Goal: Information Seeking & Learning: Learn about a topic

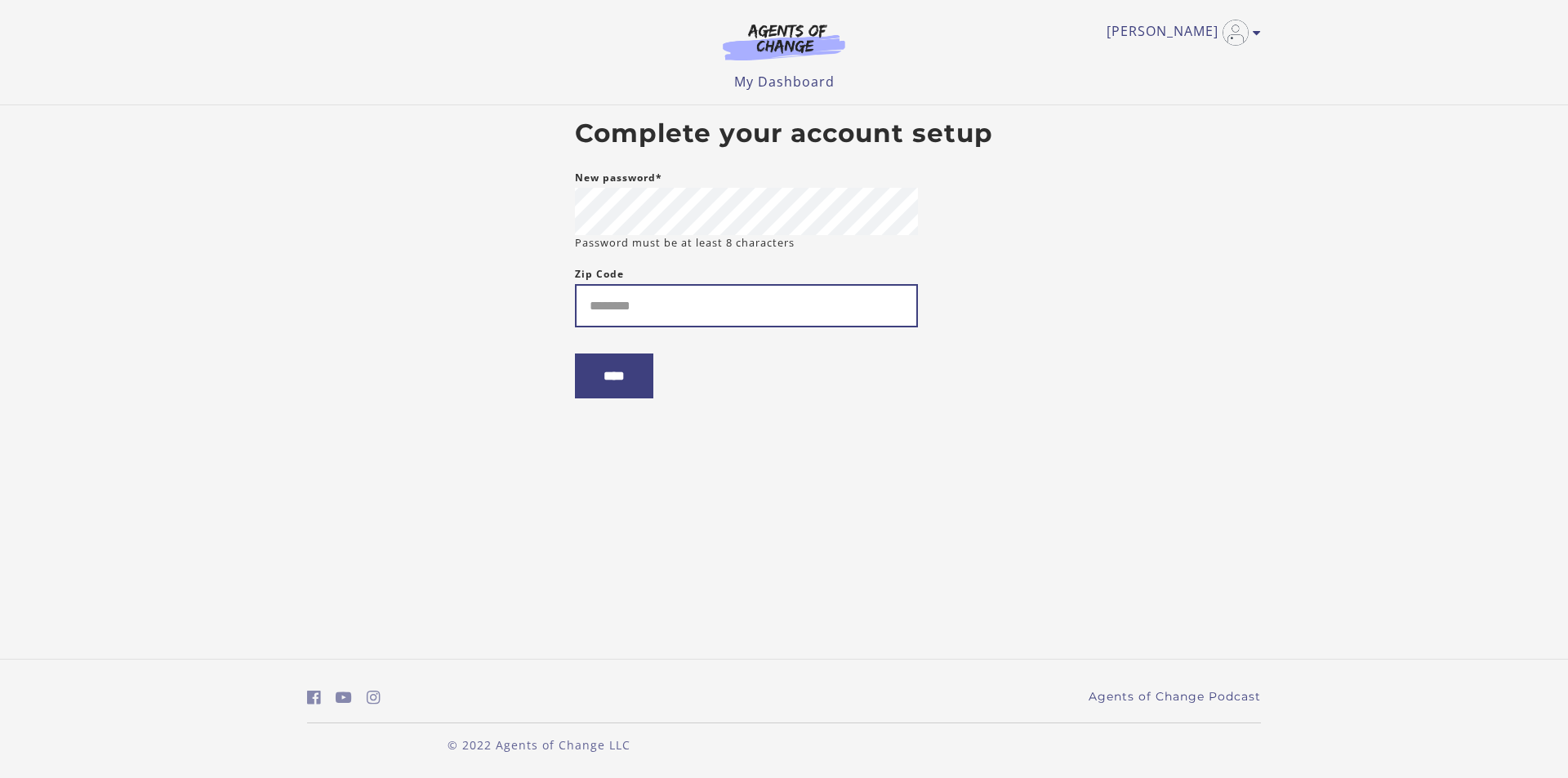
click at [669, 304] on input "Zip Code" at bounding box center [746, 305] width 343 height 43
type input "*****"
click at [633, 382] on input "****" at bounding box center [613, 375] width 78 height 45
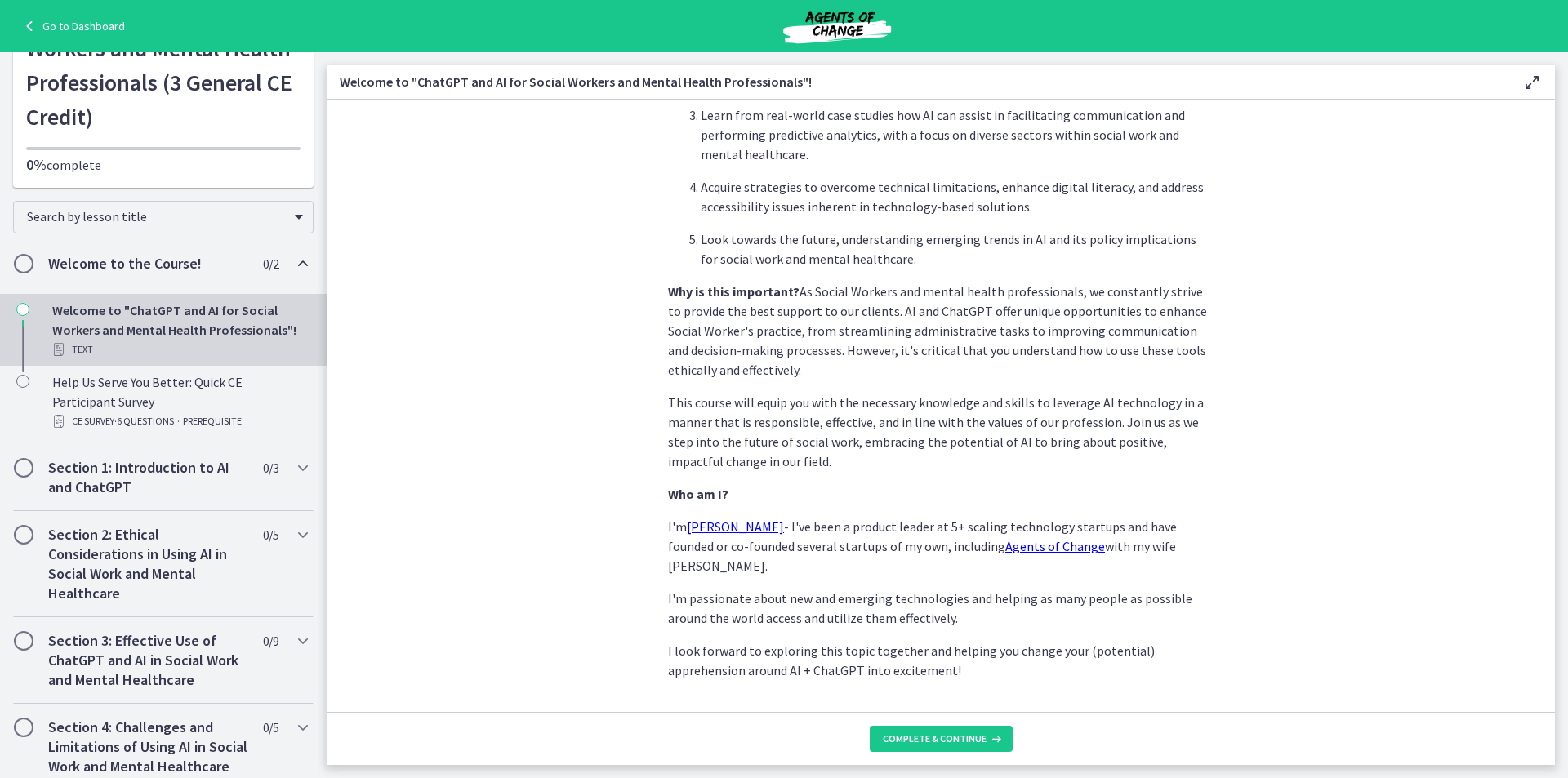
scroll to position [648, 0]
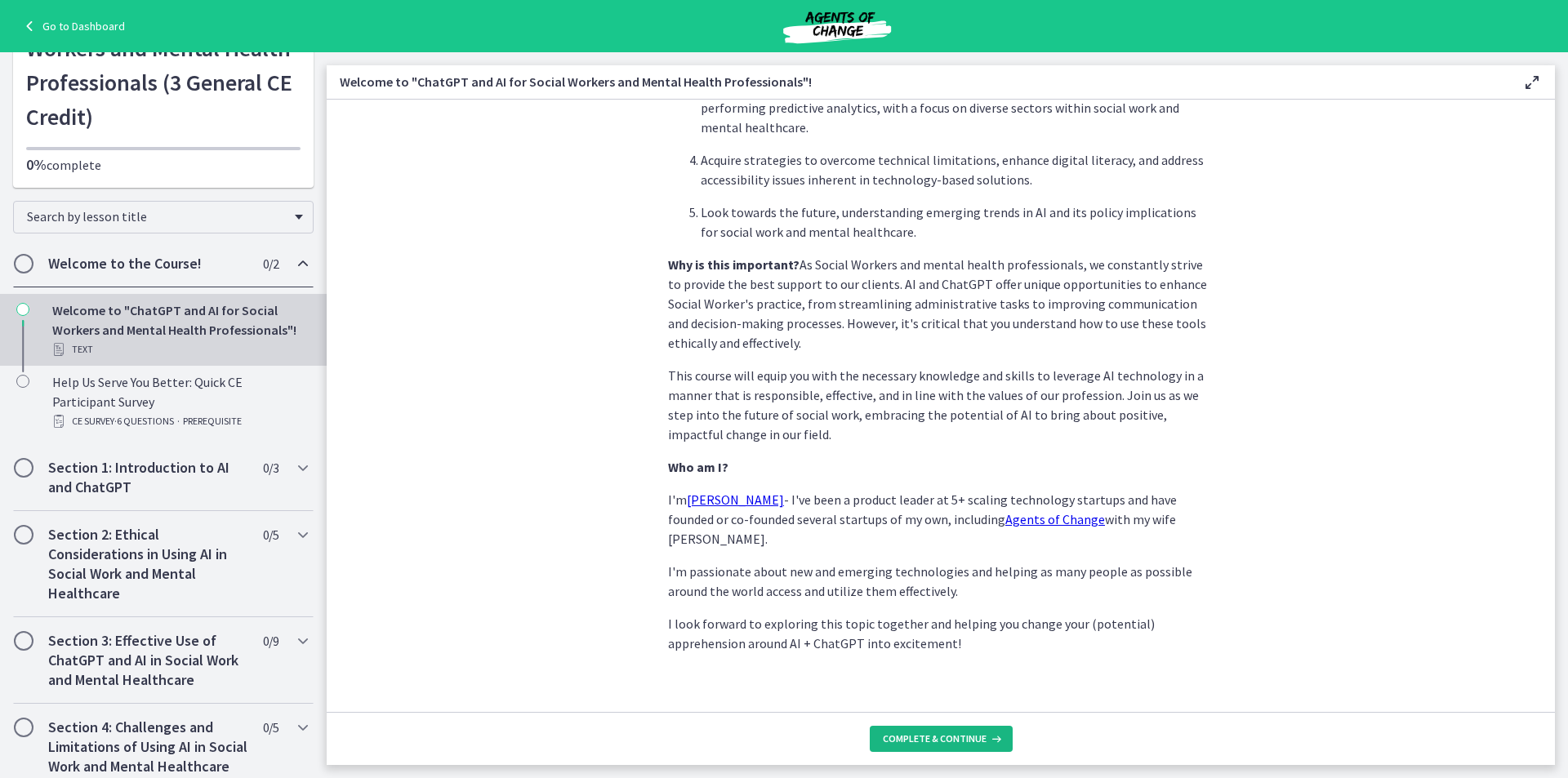
click at [910, 732] on button "Complete & continue" at bounding box center [941, 739] width 143 height 26
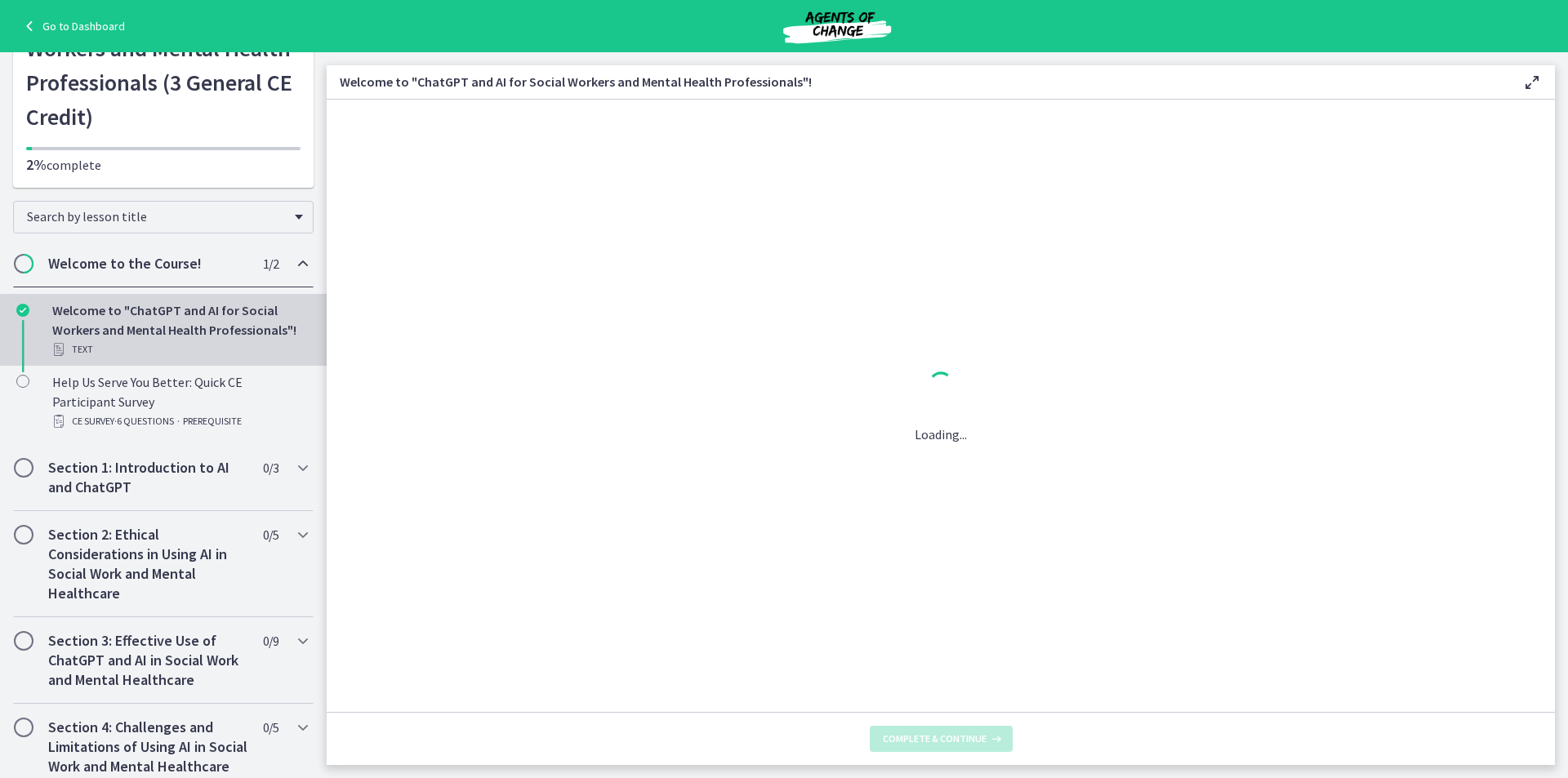
scroll to position [0, 0]
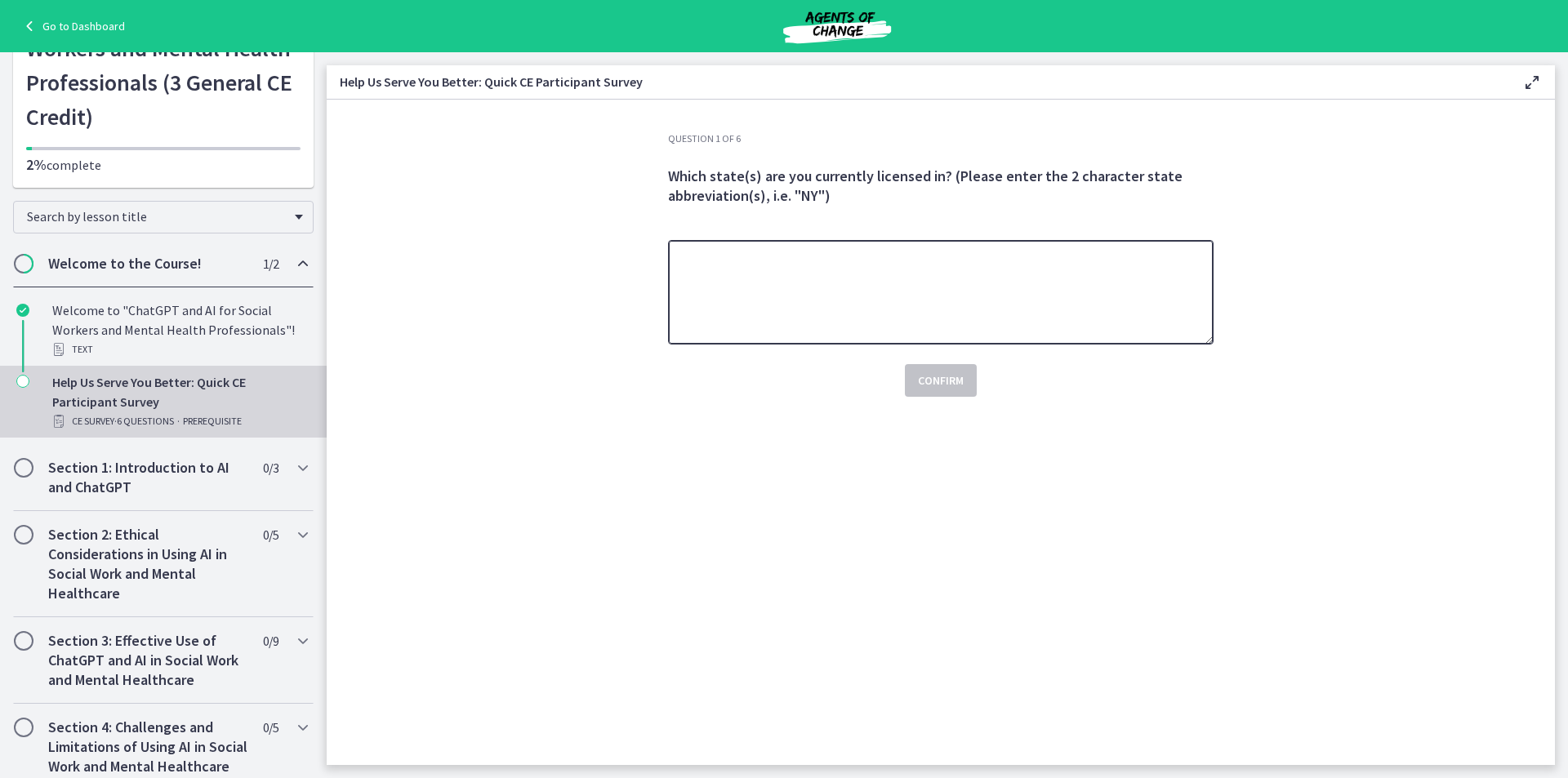
click at [846, 259] on textarea at bounding box center [941, 292] width 546 height 104
type textarea "**"
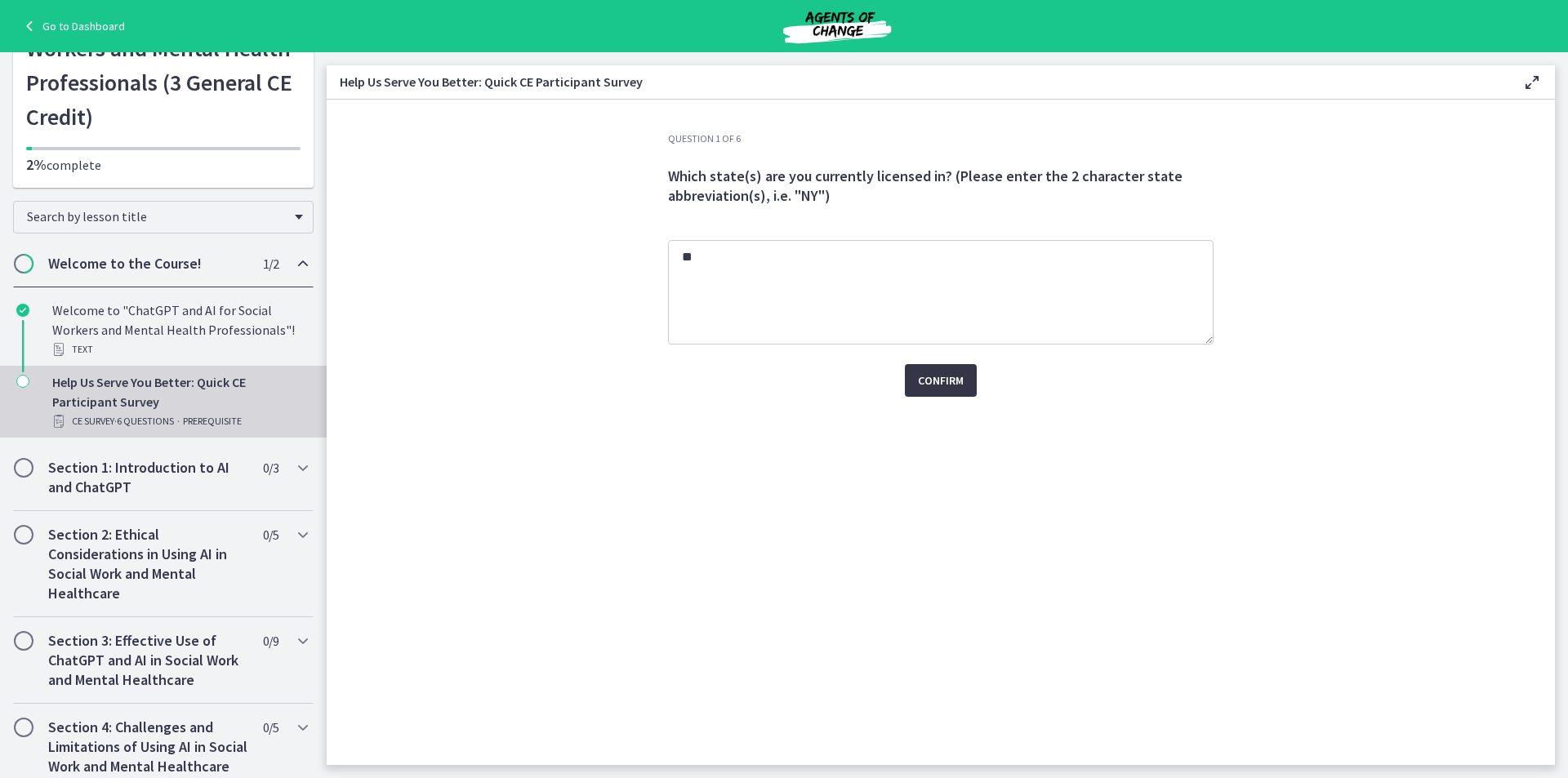
click at [964, 379] on button "Confirm" at bounding box center [941, 380] width 72 height 32
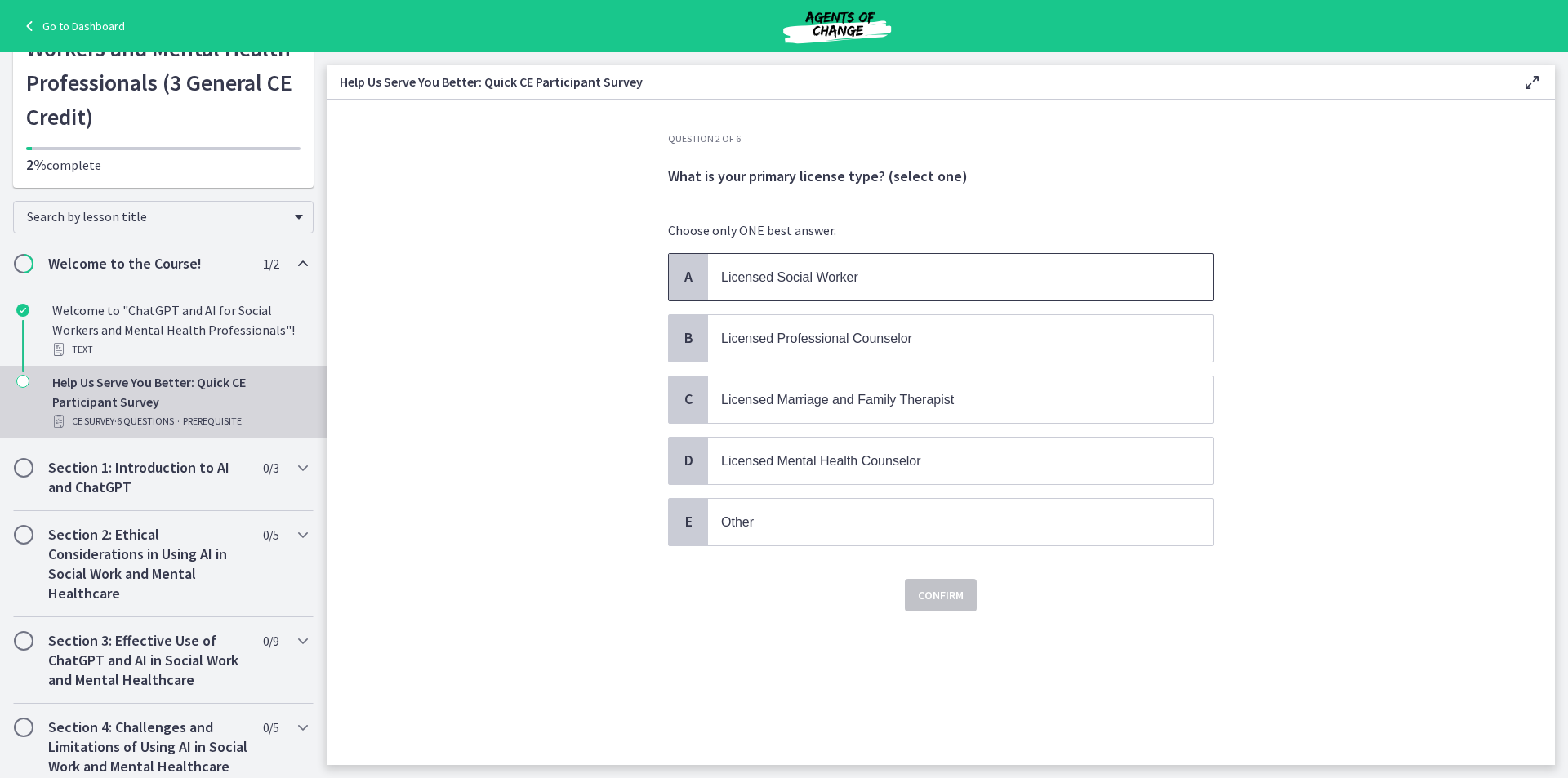
click at [785, 268] on p "Licensed Social Worker" at bounding box center [944, 276] width 446 height 20
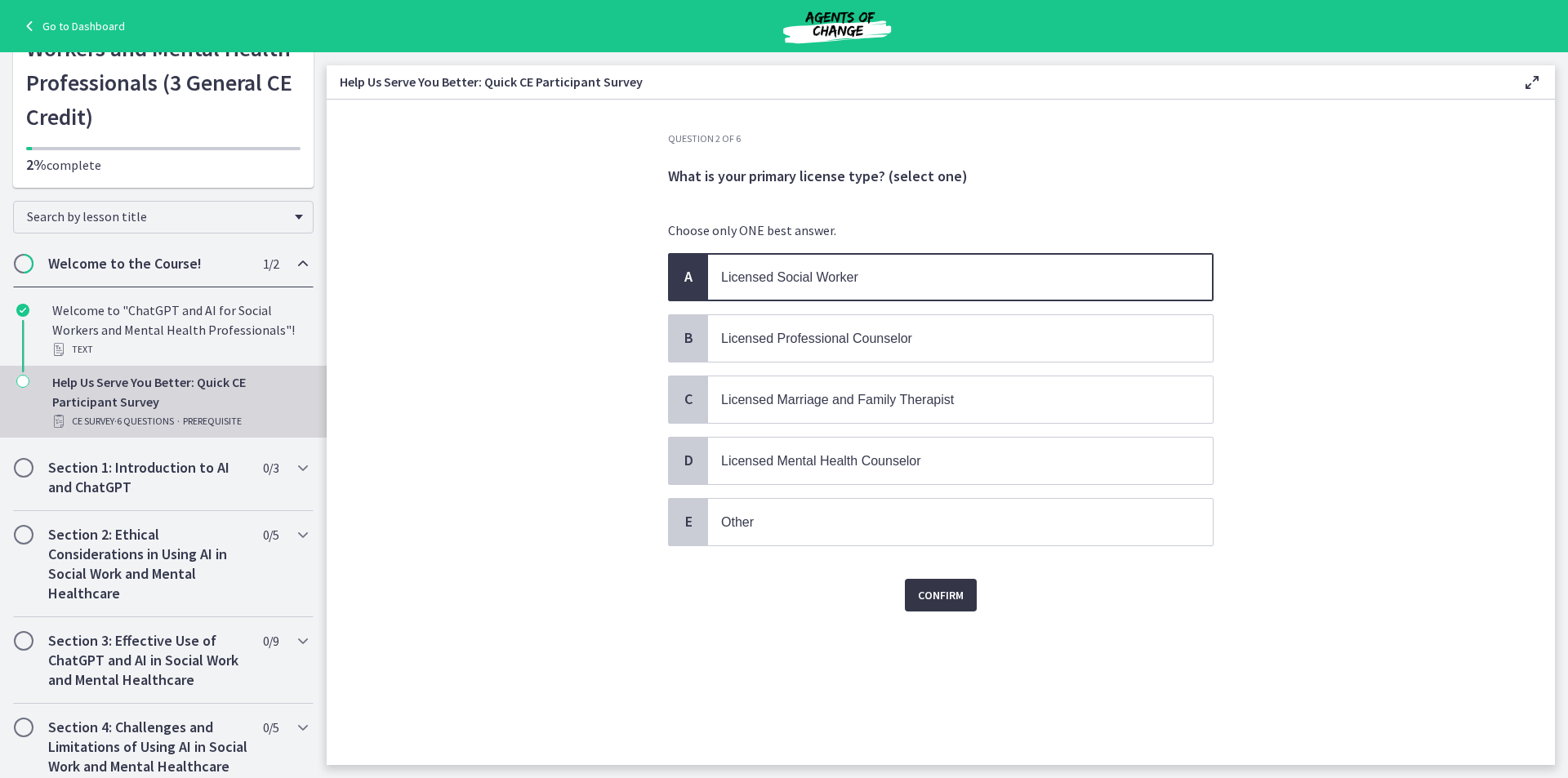
click at [940, 596] on span "Confirm" at bounding box center [941, 595] width 46 height 19
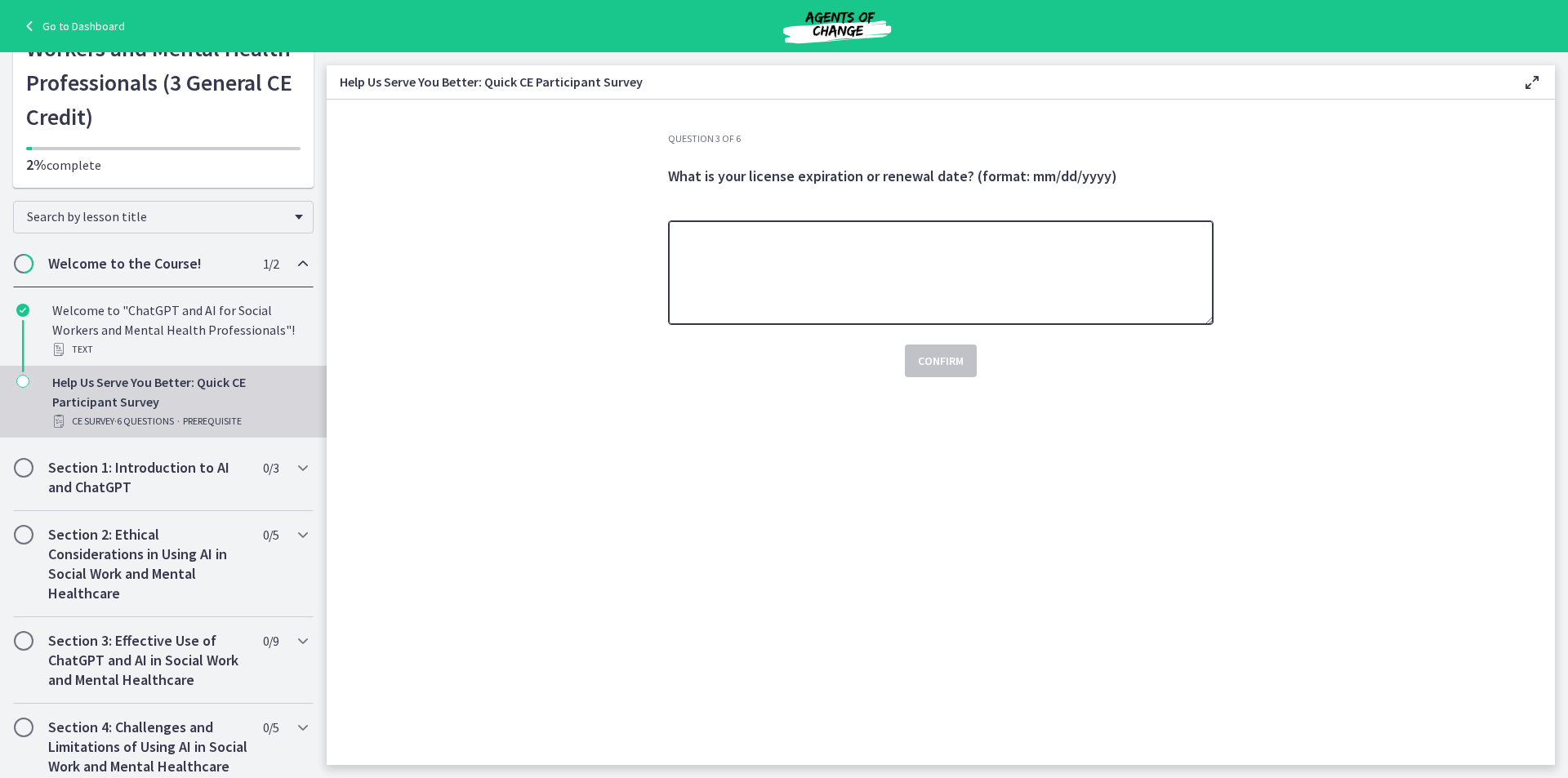
click at [785, 256] on textarea at bounding box center [941, 272] width 546 height 104
type textarea "**********"
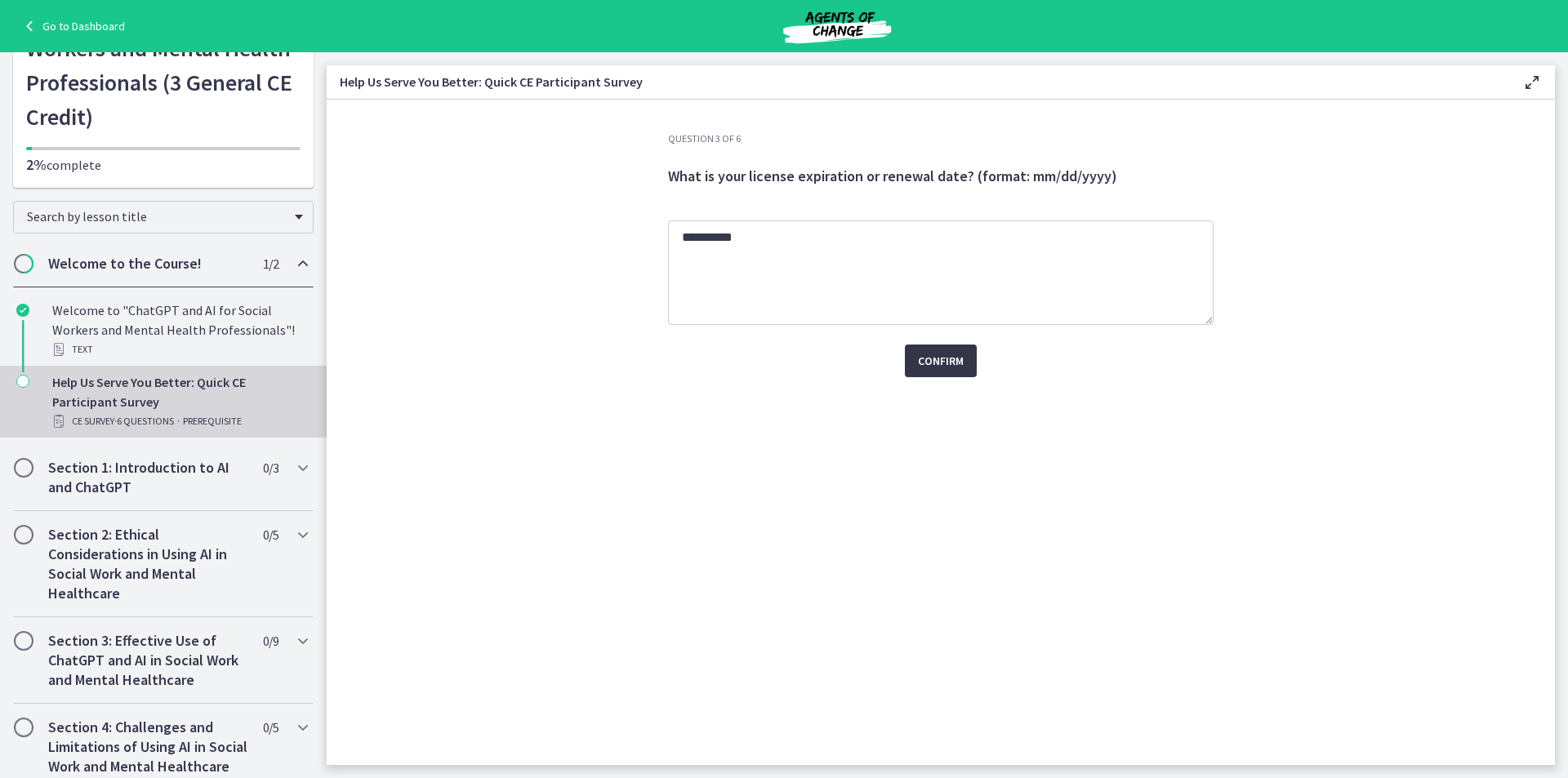
click at [946, 364] on span "Confirm" at bounding box center [941, 360] width 46 height 19
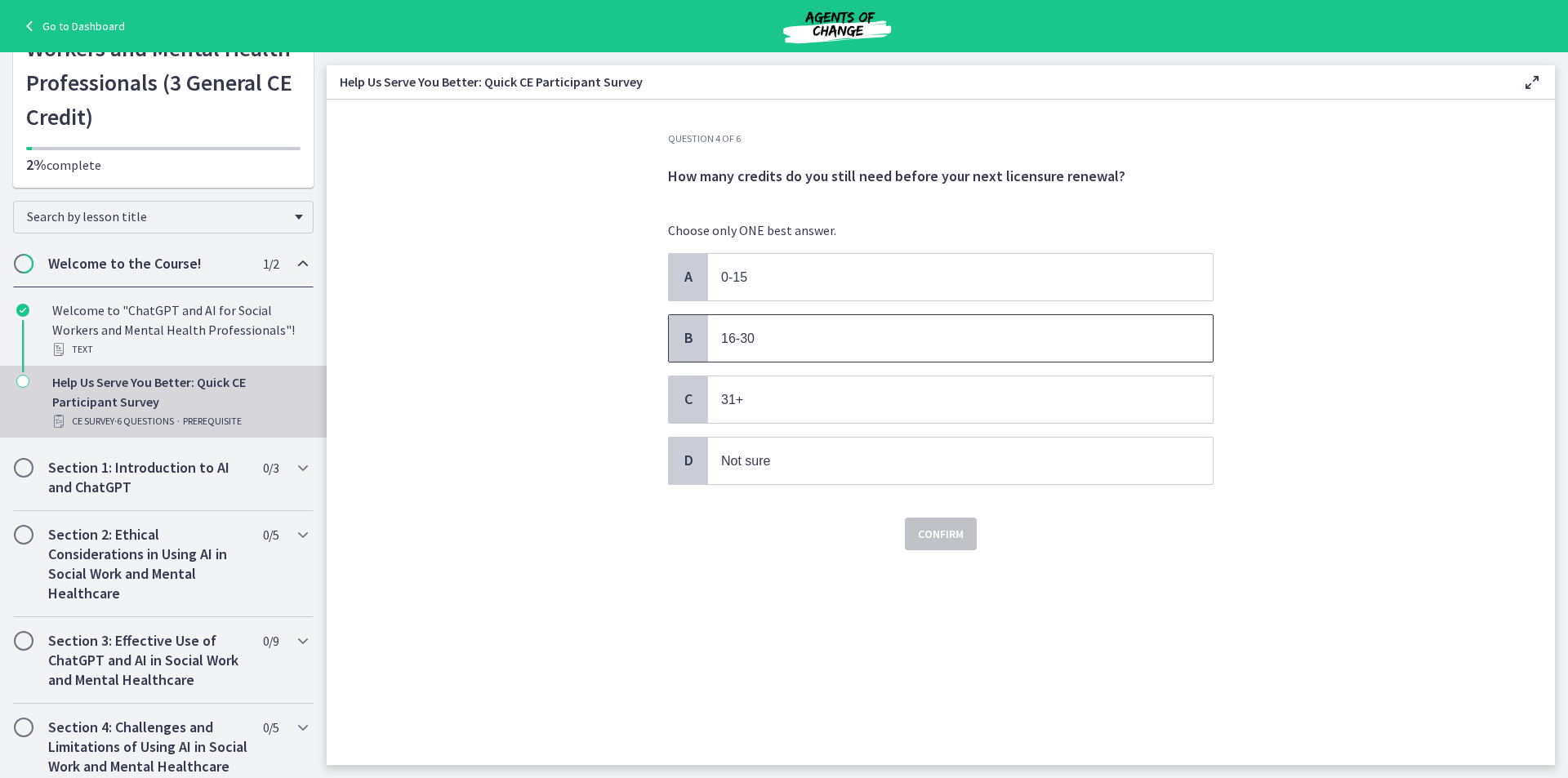
click at [793, 335] on p "16-30" at bounding box center [944, 338] width 446 height 20
click at [935, 533] on span "Confirm" at bounding box center [941, 533] width 46 height 19
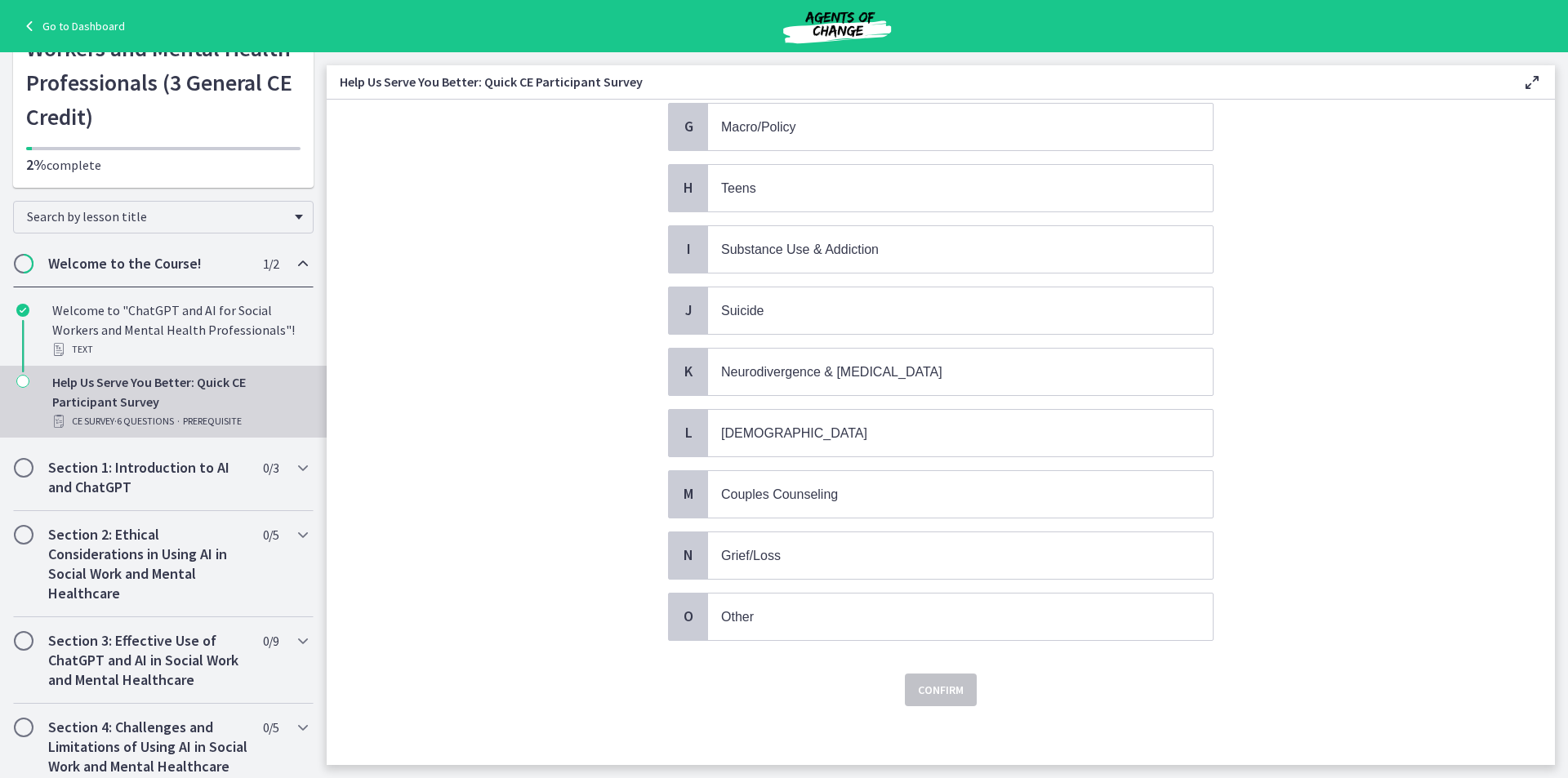
scroll to position [524, 0]
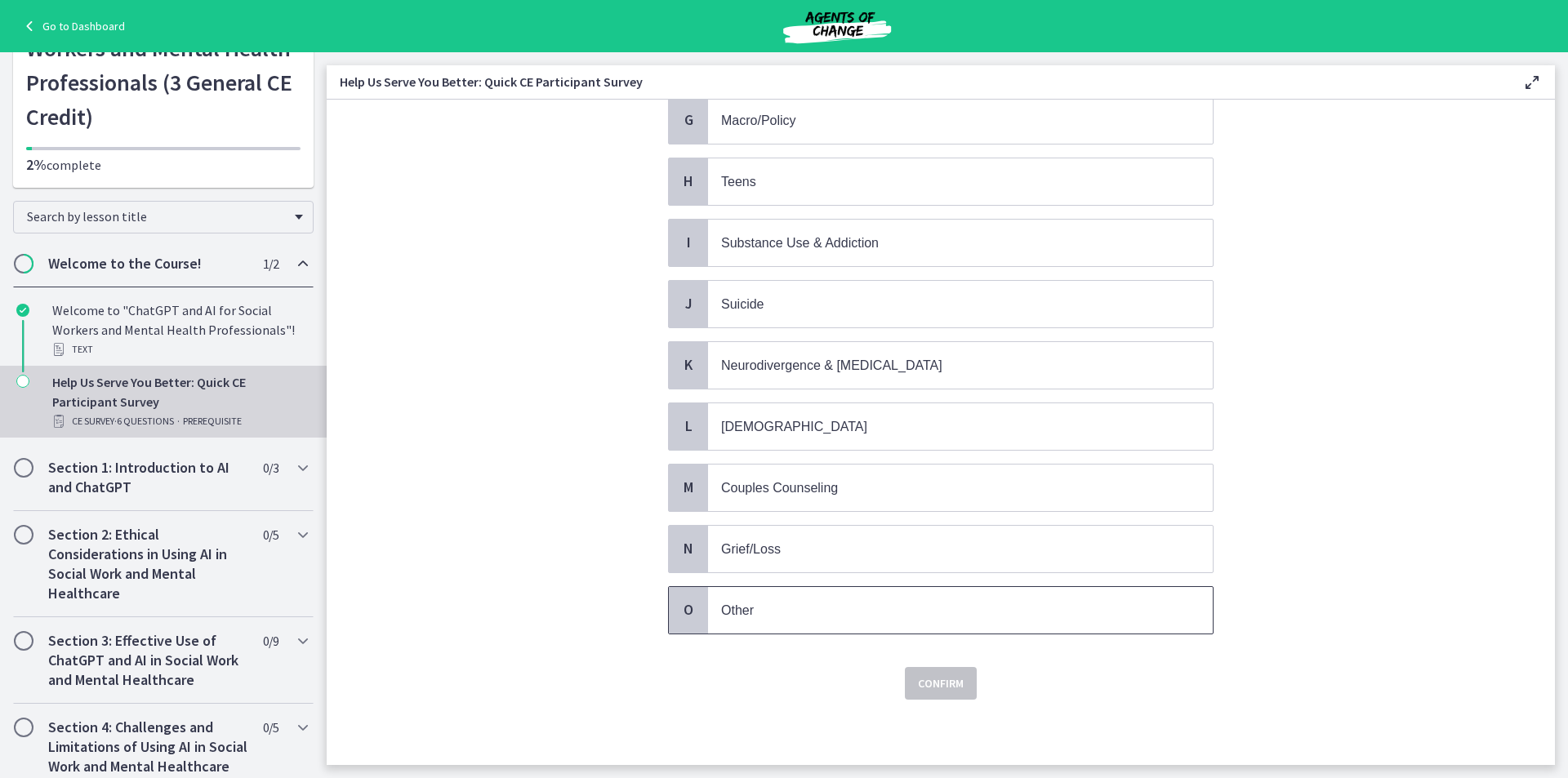
click at [841, 624] on span "Other" at bounding box center [960, 610] width 505 height 46
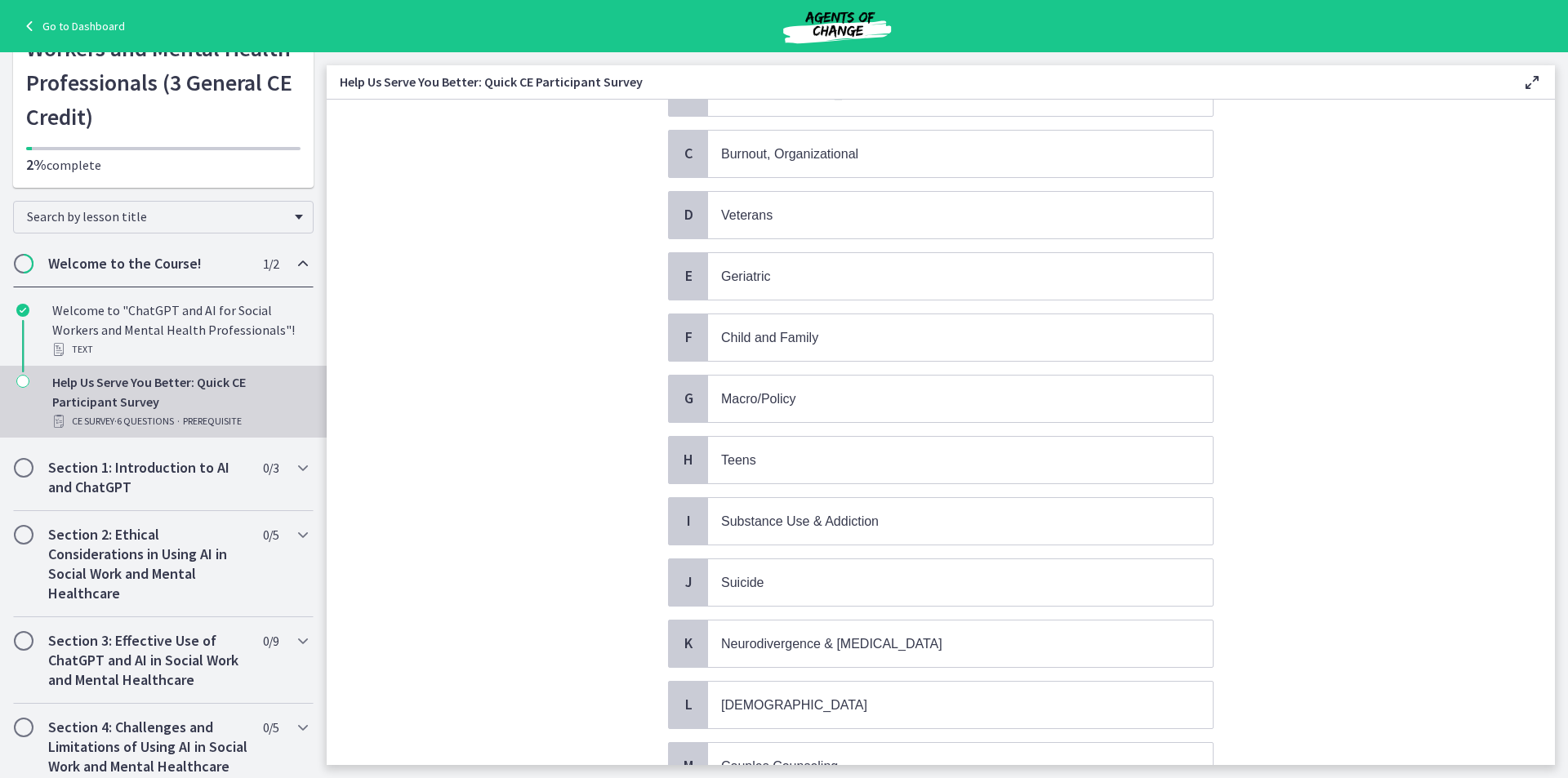
scroll to position [0, 0]
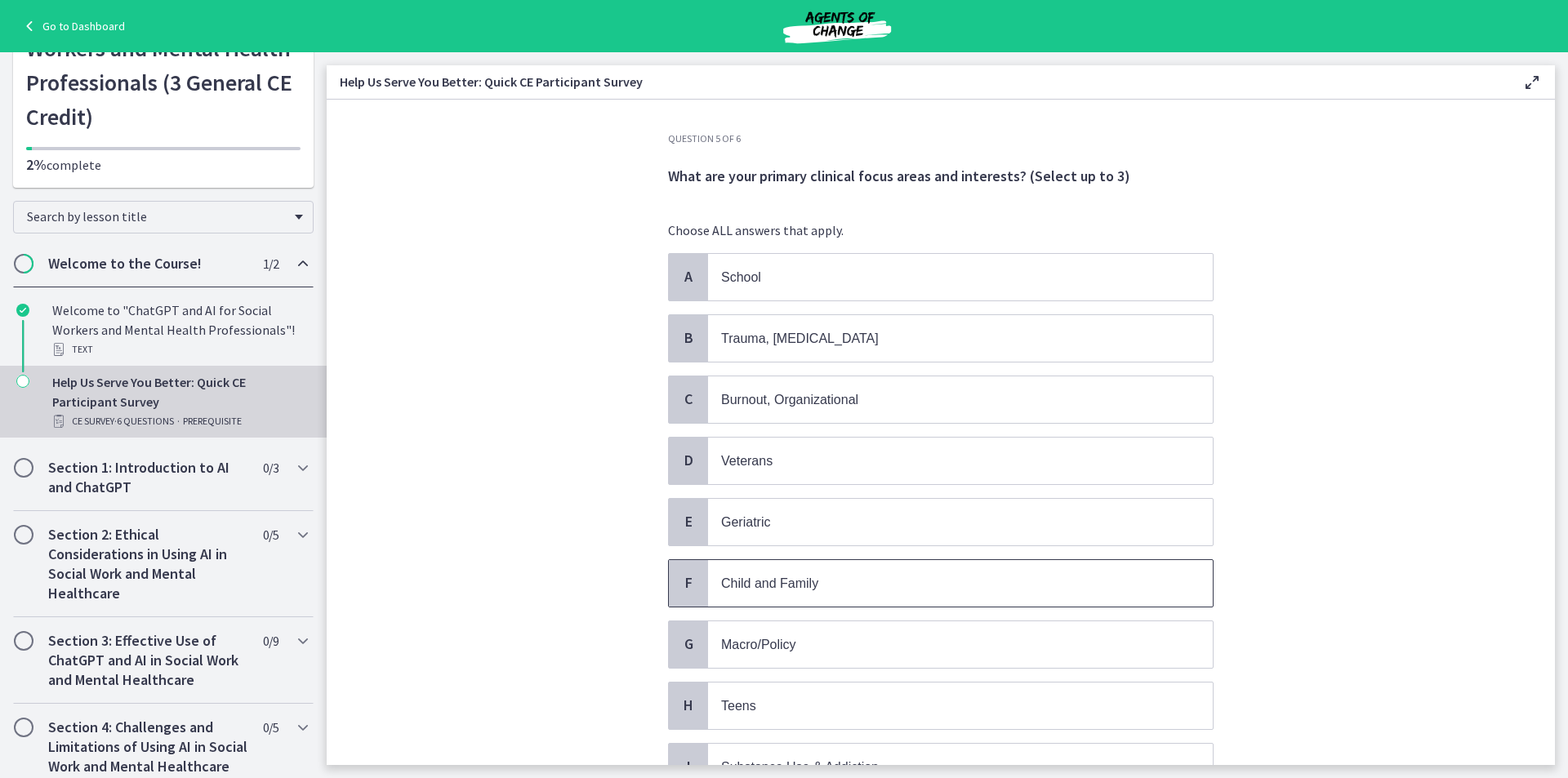
click at [870, 582] on p "Child and Family" at bounding box center [944, 582] width 446 height 20
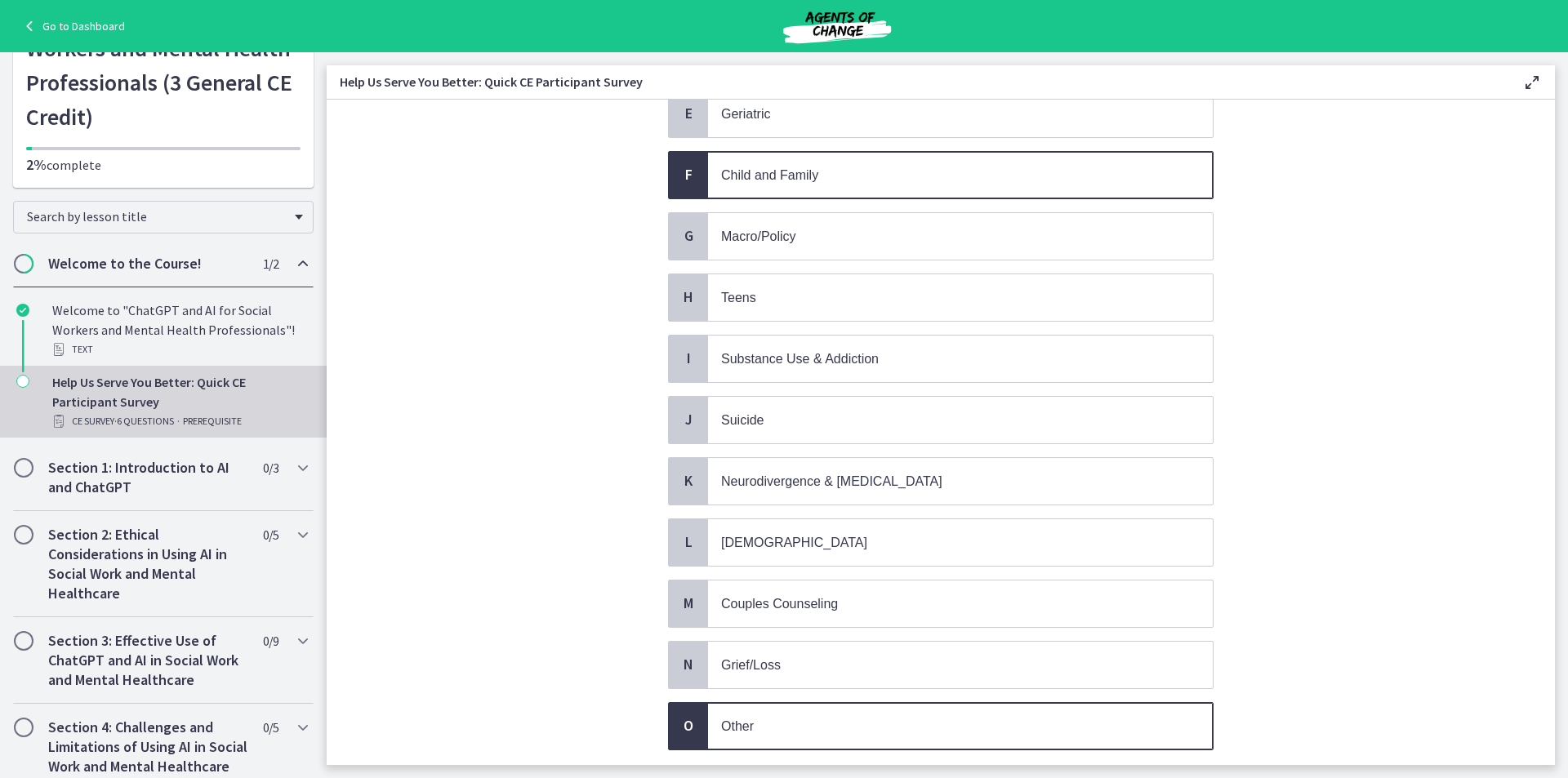
scroll to position [524, 0]
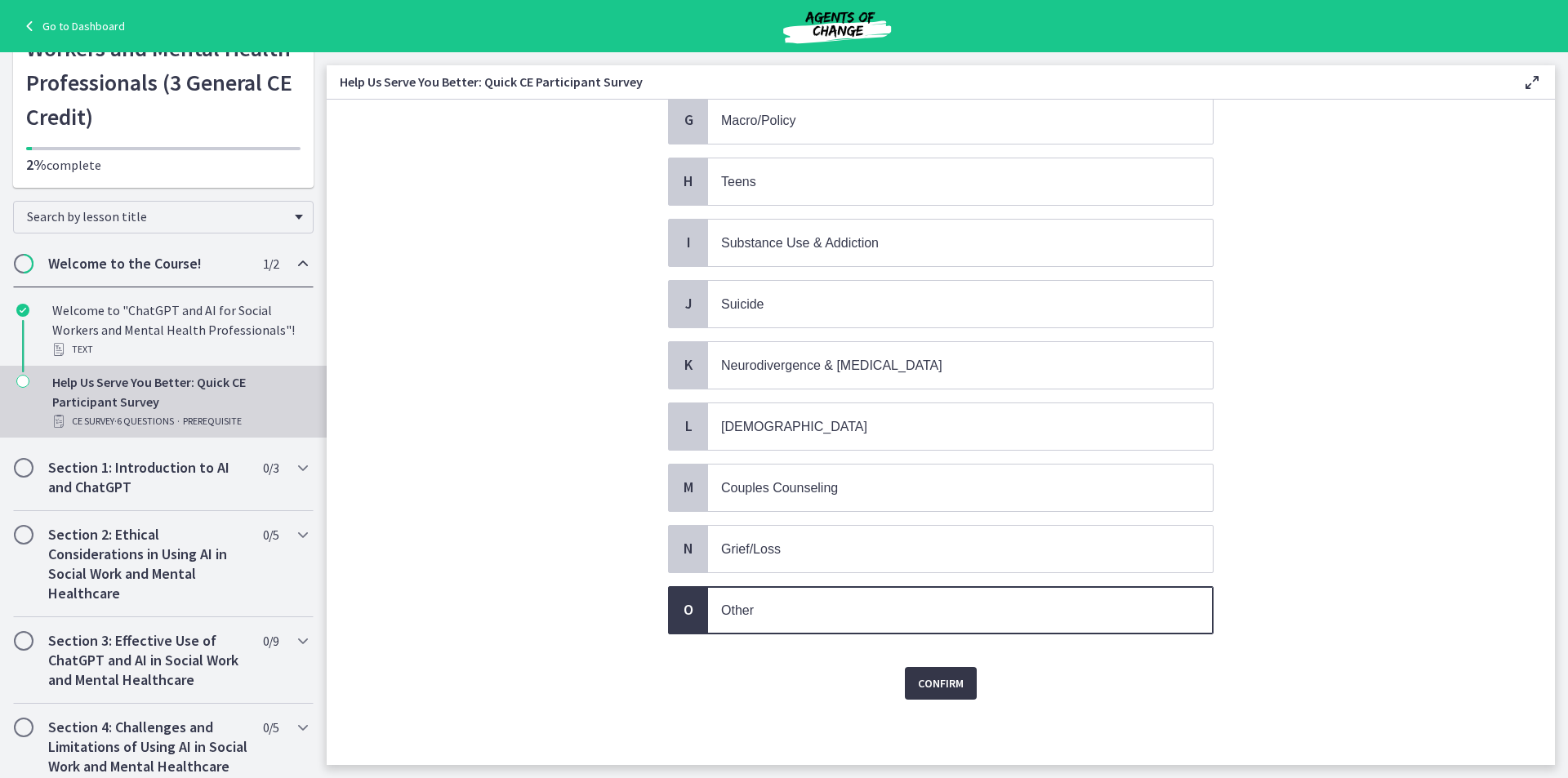
click at [947, 682] on span "Confirm" at bounding box center [941, 683] width 46 height 19
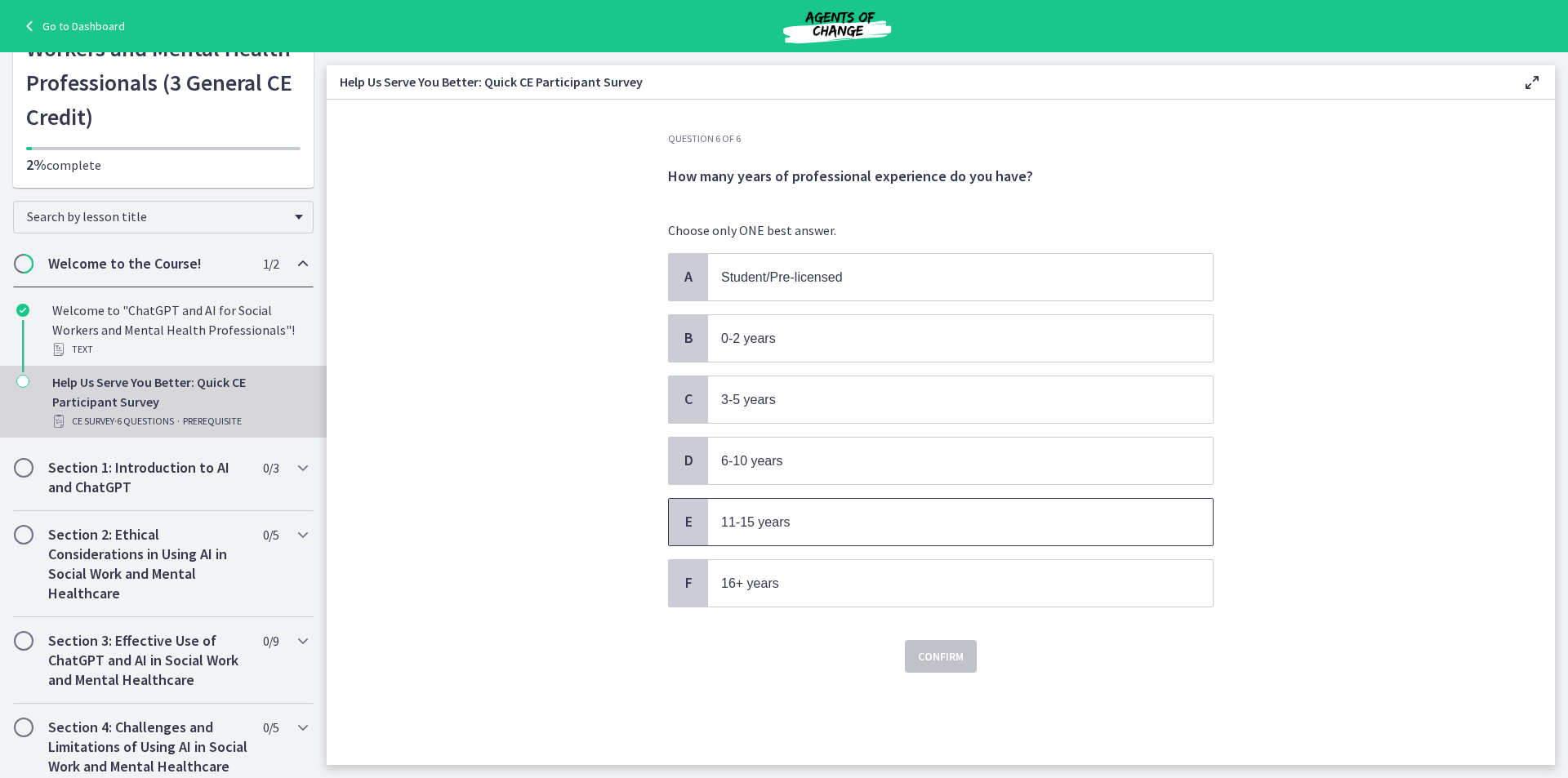
click at [830, 524] on p "11-15 years" at bounding box center [944, 521] width 446 height 20
click at [936, 650] on span "Confirm" at bounding box center [941, 656] width 46 height 19
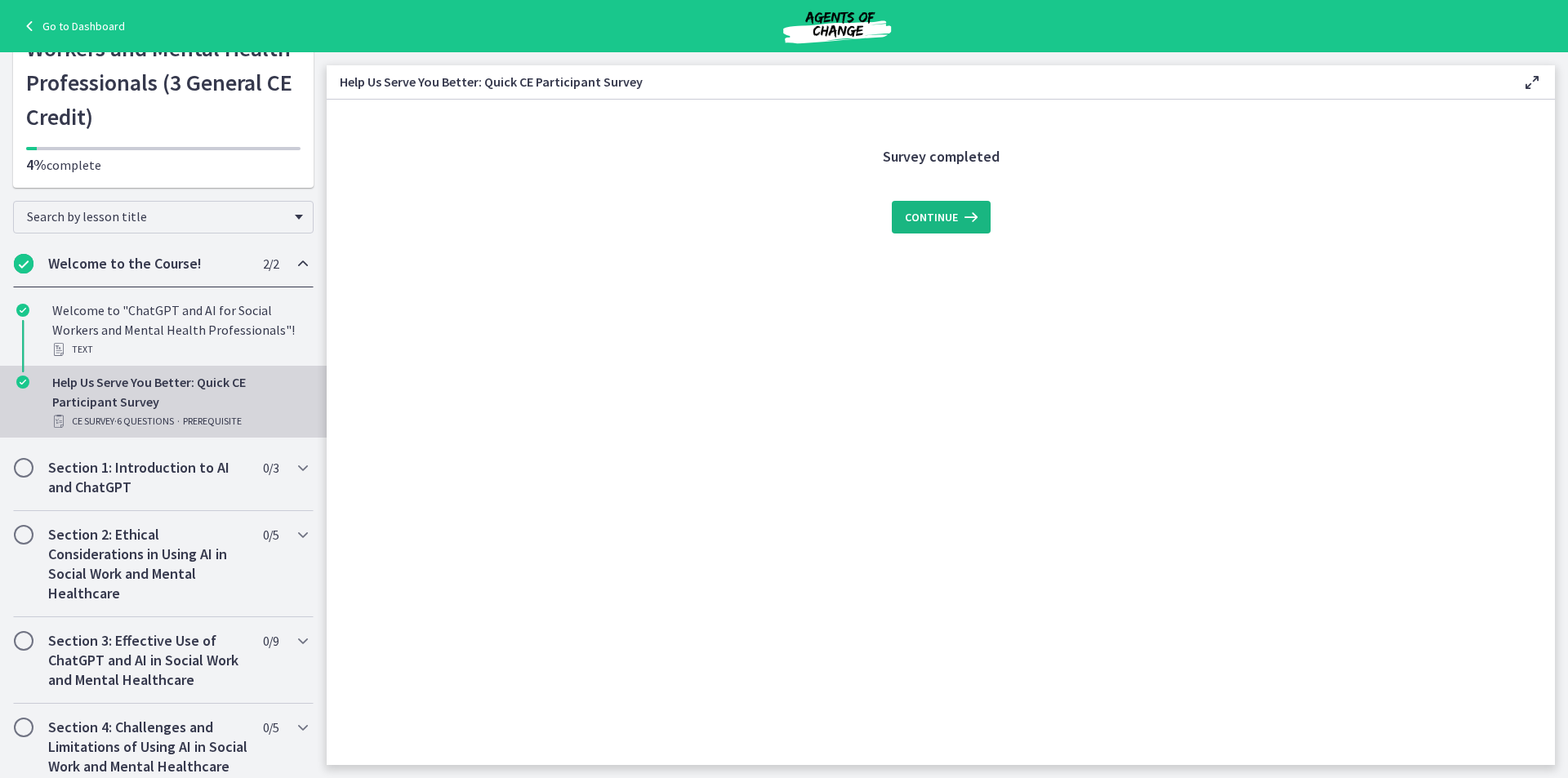
click at [914, 220] on span "Continue" at bounding box center [931, 217] width 53 height 19
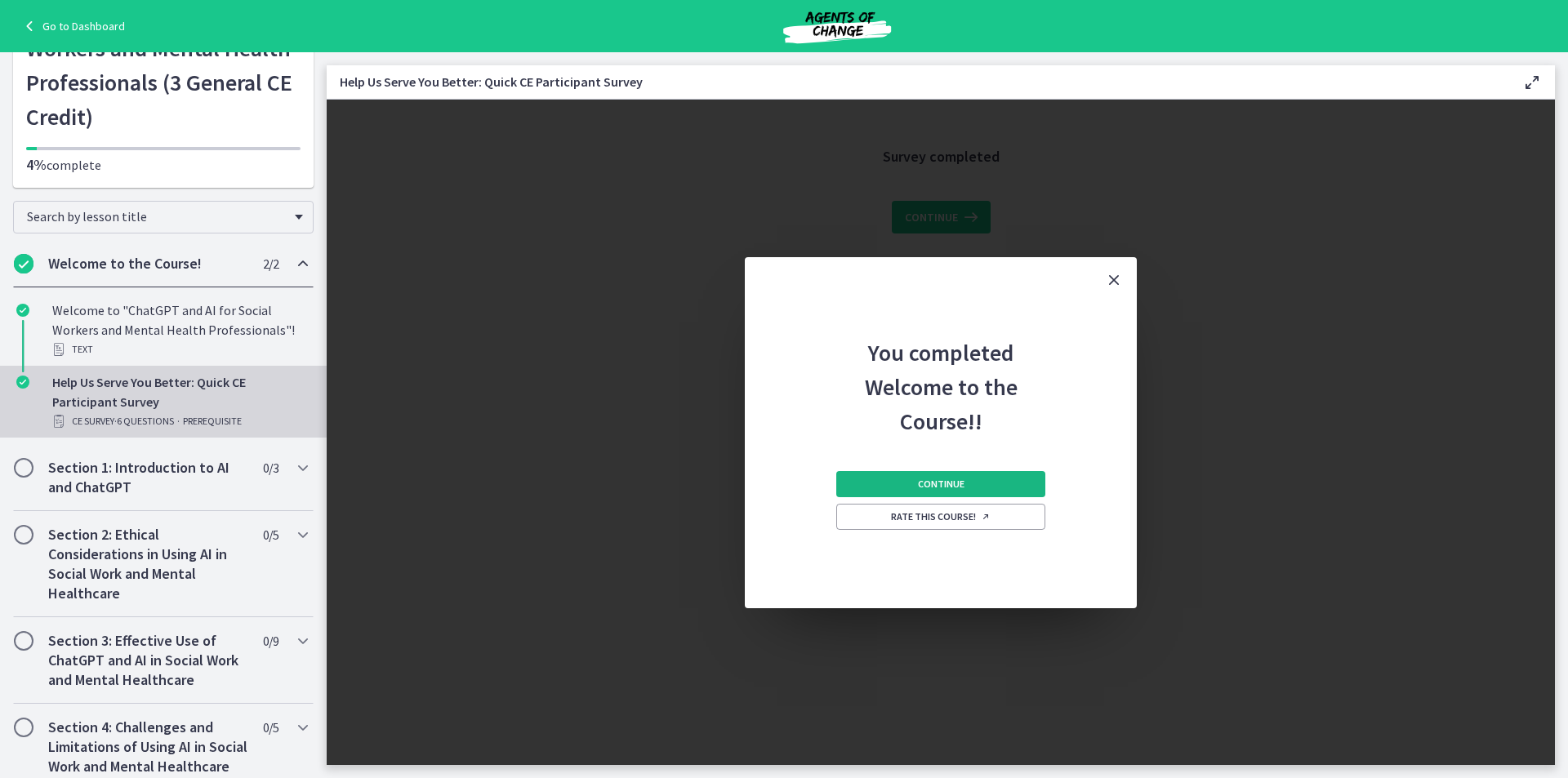
click at [948, 487] on span "Continue" at bounding box center [941, 483] width 47 height 13
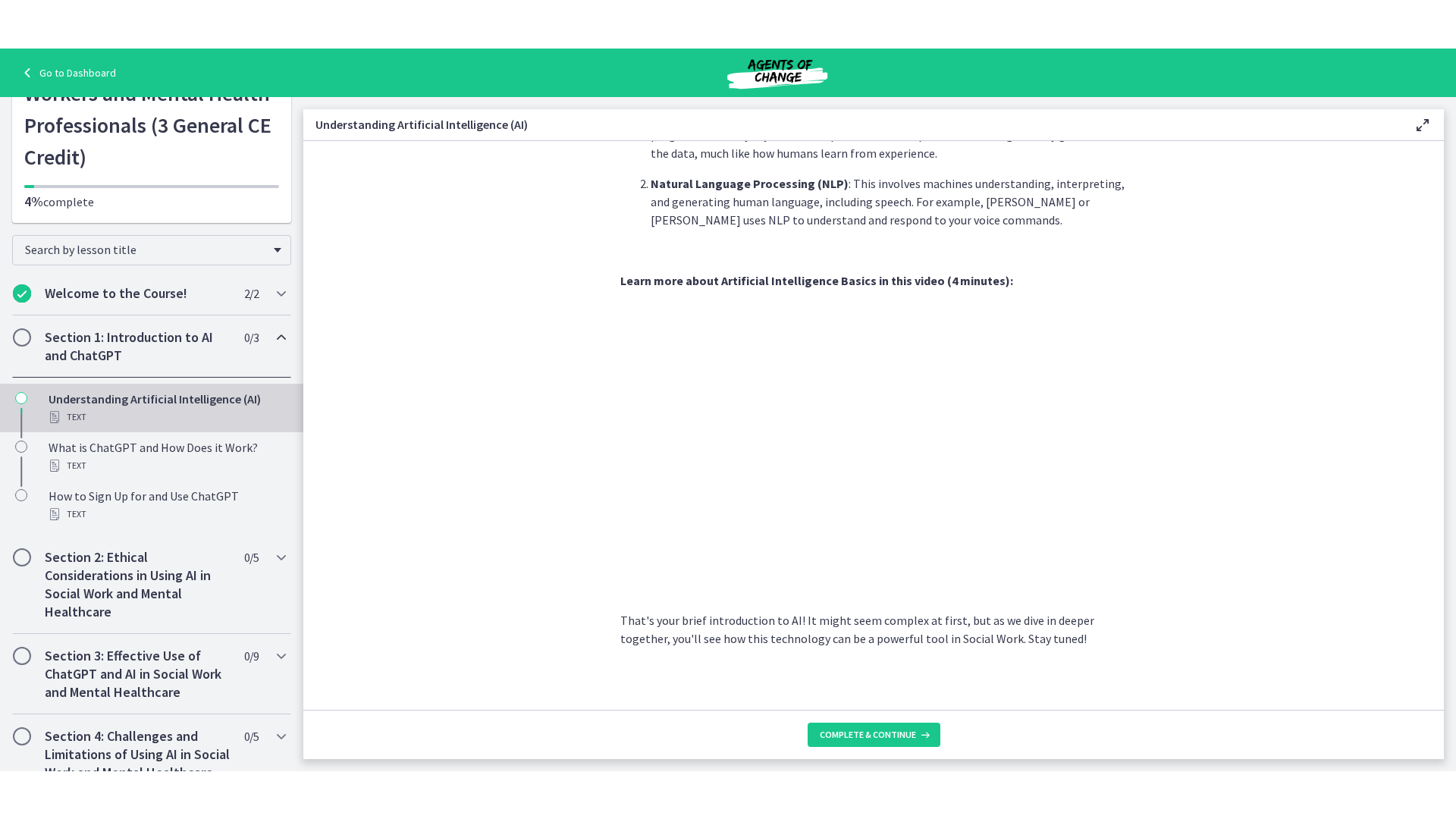
scroll to position [546, 0]
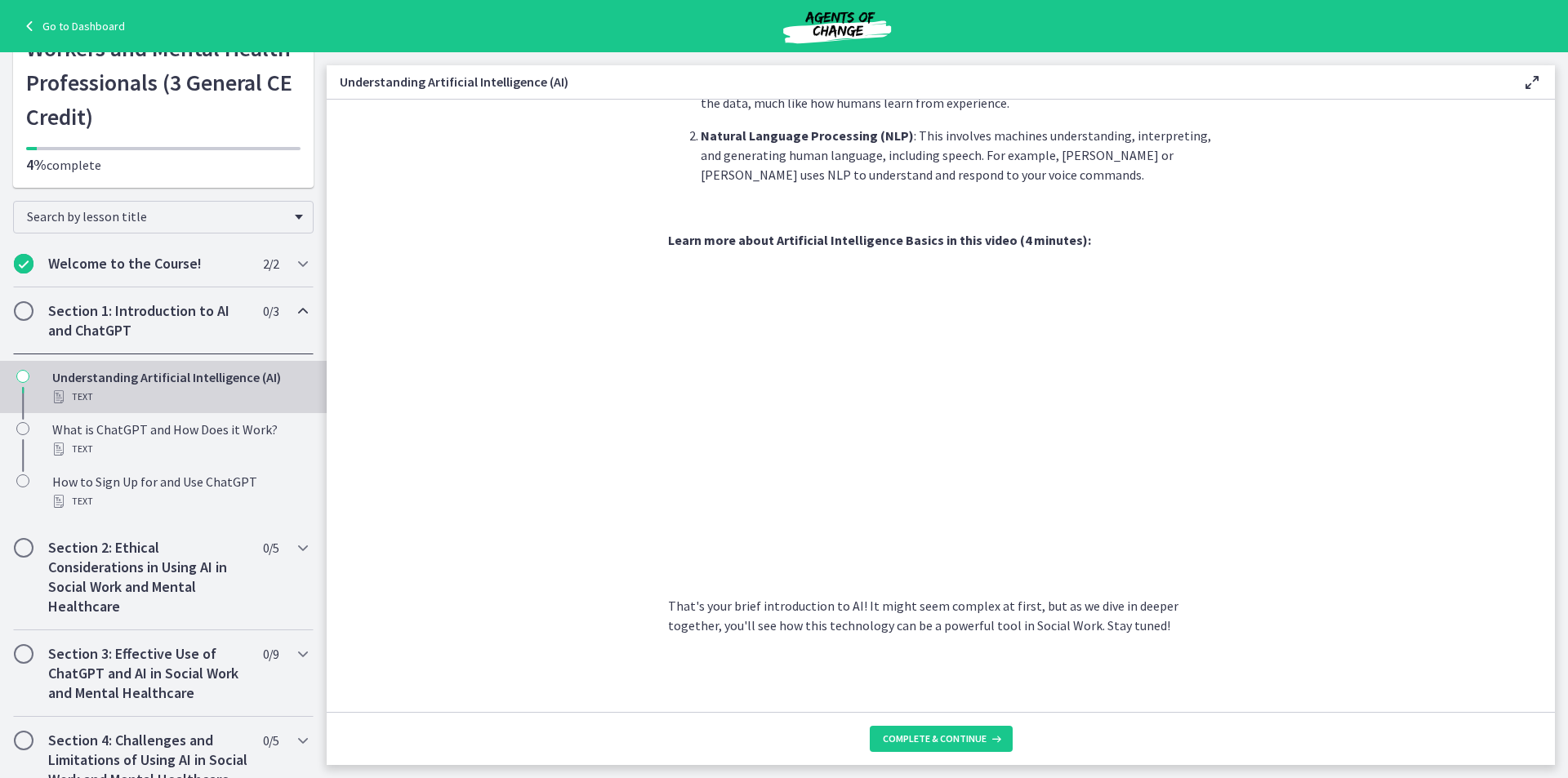
click at [1316, 584] on section "AI is essentially a branch of computer science aiming to build machines that mi…" at bounding box center [941, 406] width 1228 height 612
click at [925, 738] on span "Complete & continue" at bounding box center [934, 739] width 104 height 13
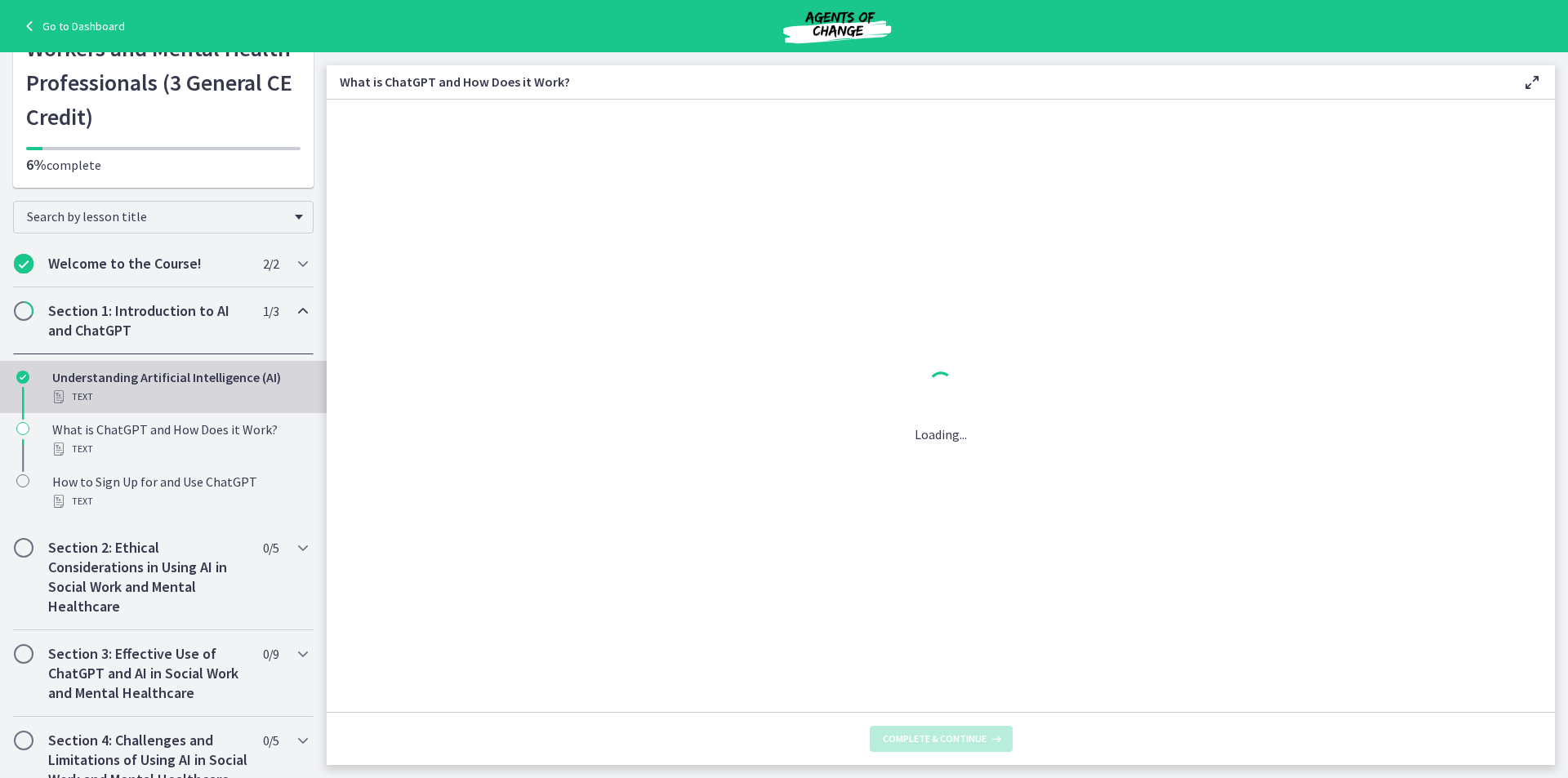
scroll to position [0, 0]
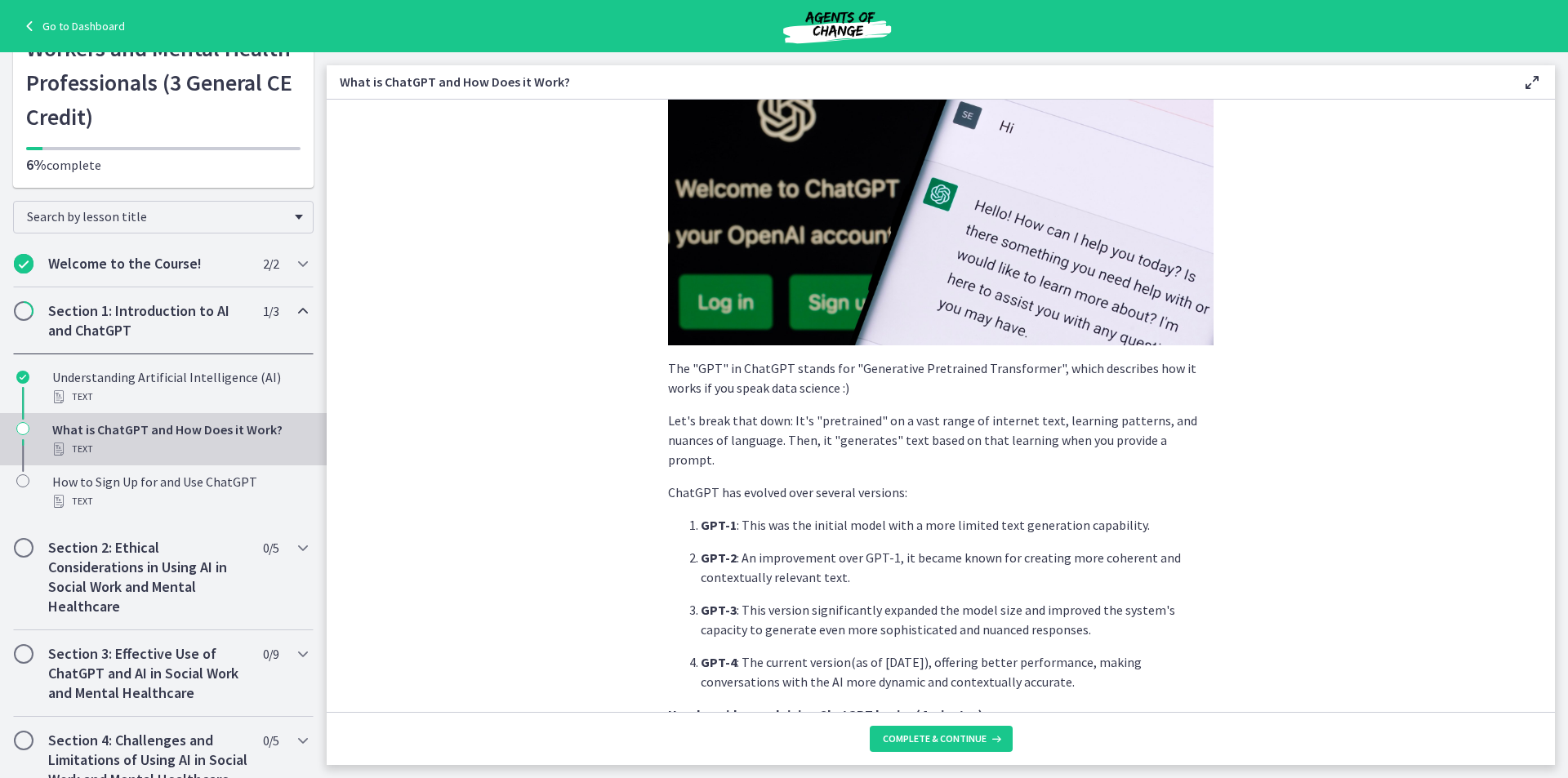
scroll to position [653, 0]
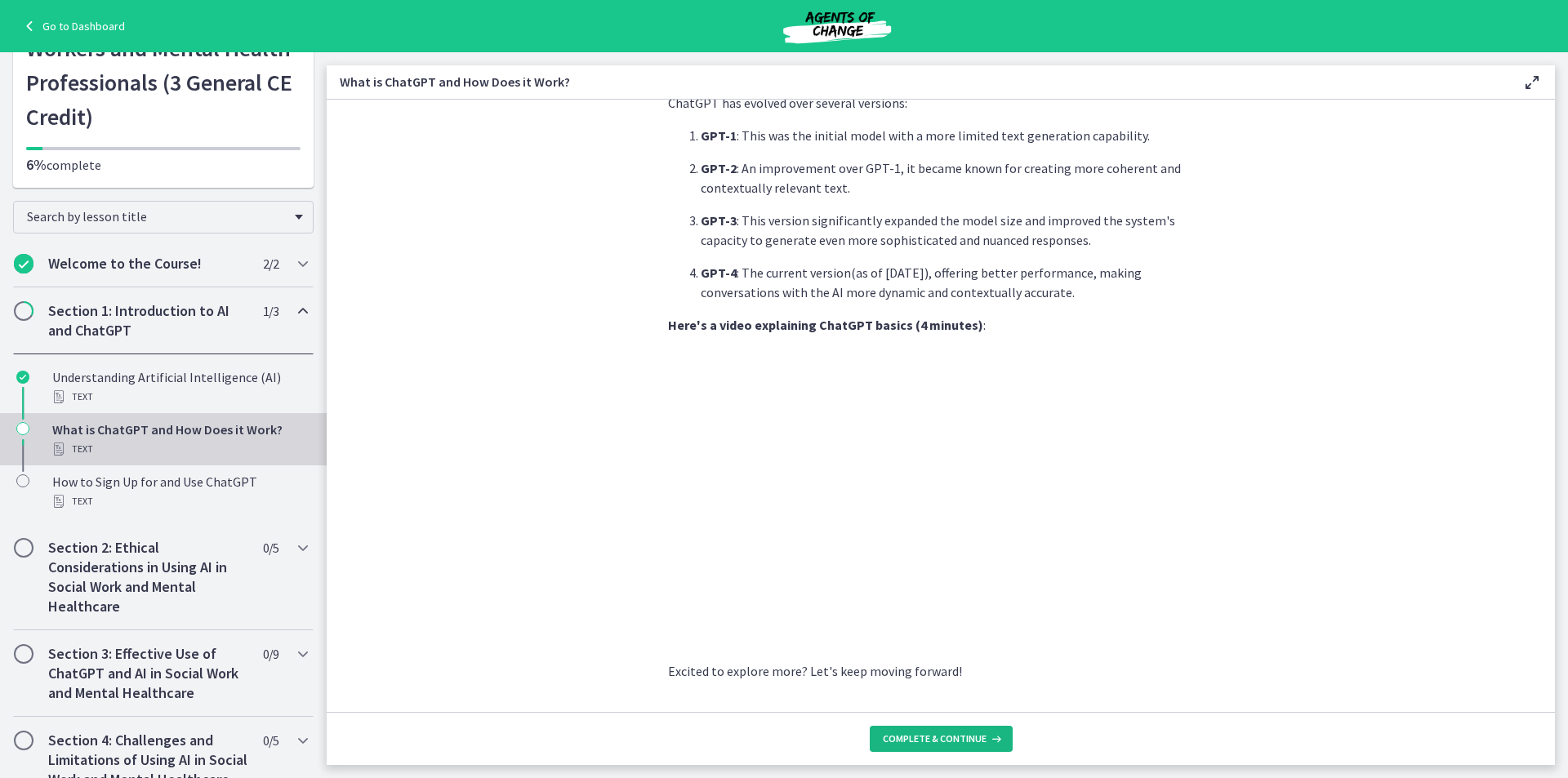
click at [924, 739] on span "Complete & continue" at bounding box center [934, 739] width 104 height 13
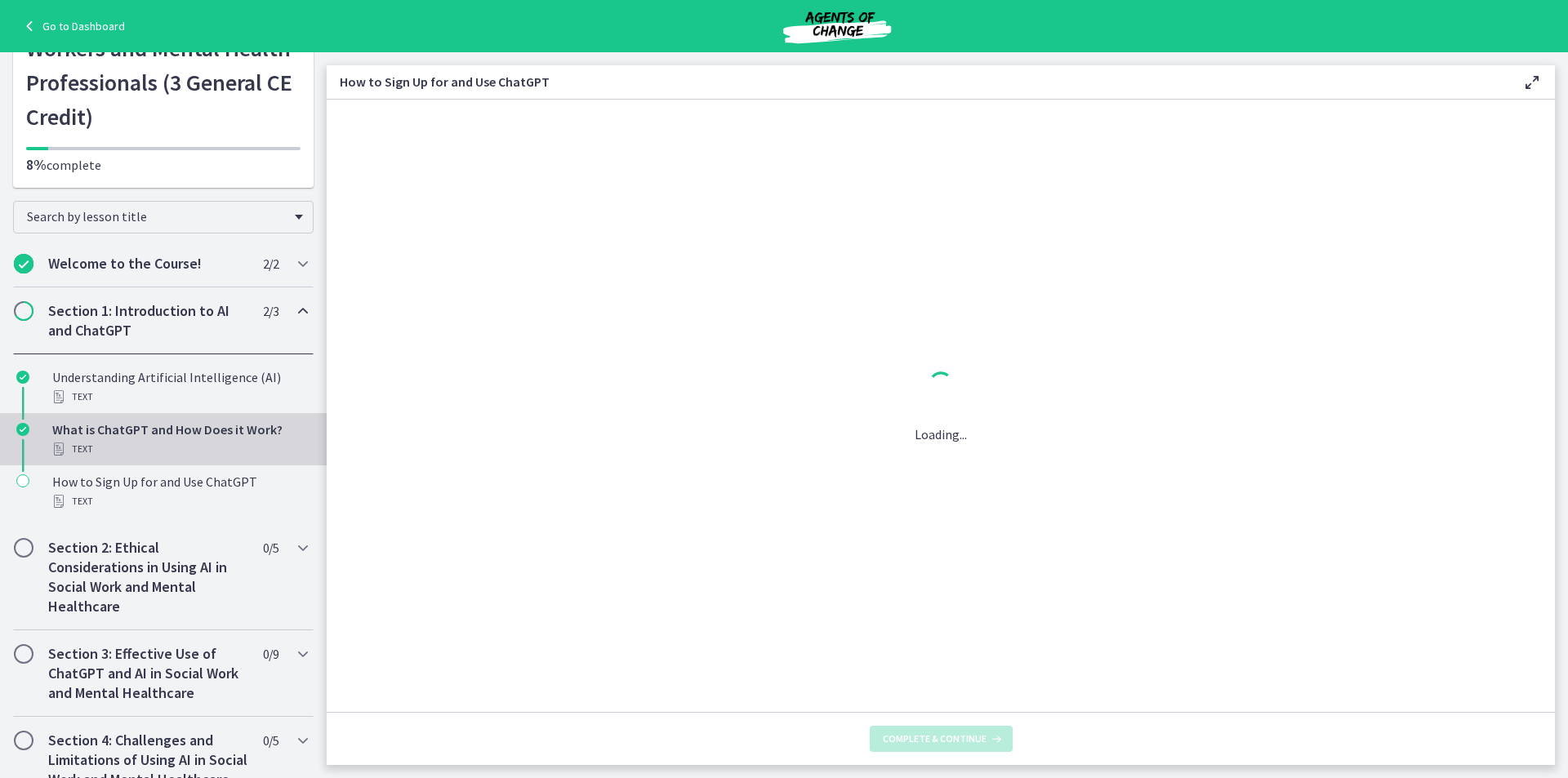
scroll to position [0, 0]
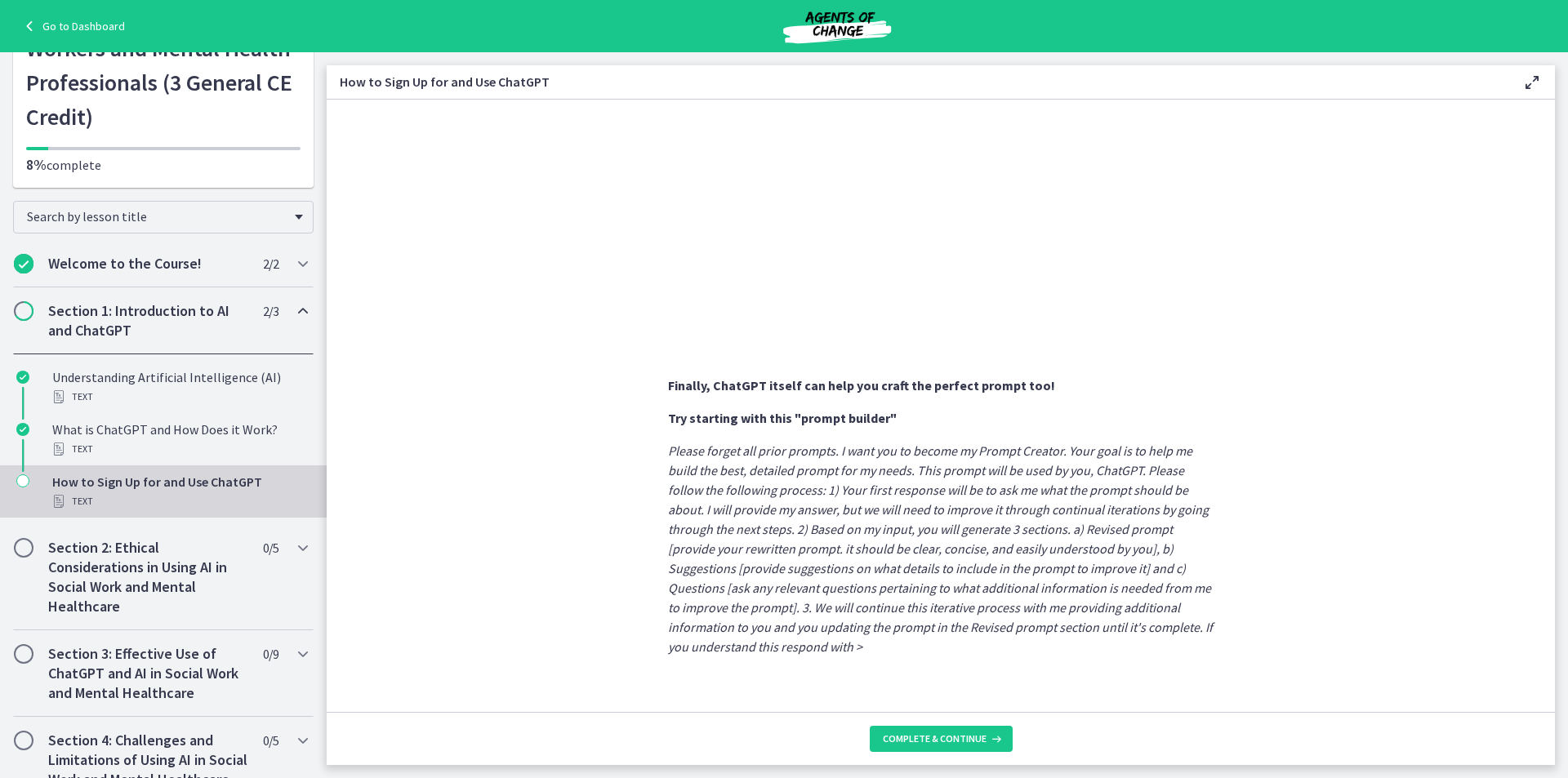
scroll to position [756, 0]
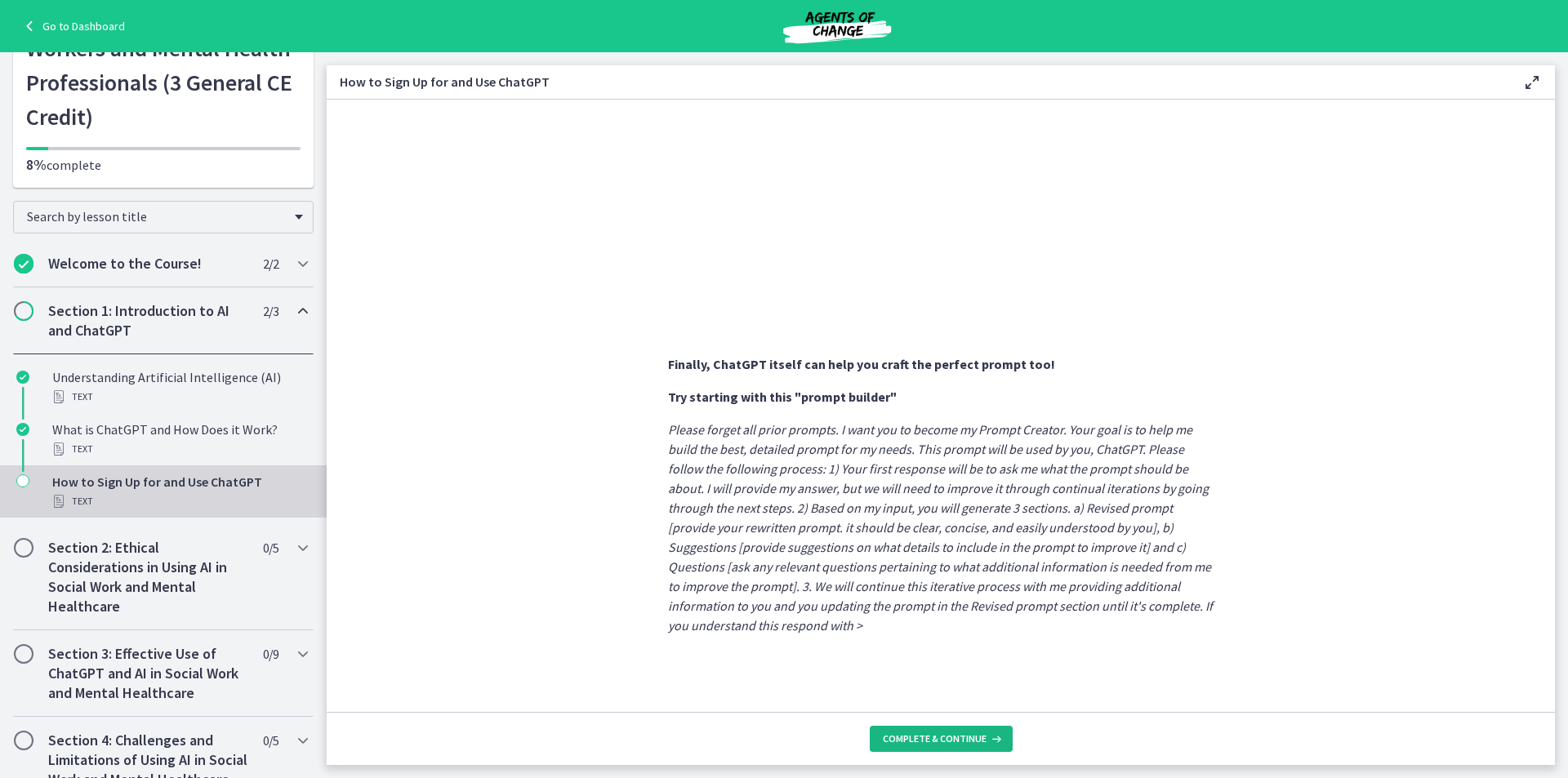
click at [947, 734] on span "Complete & continue" at bounding box center [934, 739] width 104 height 13
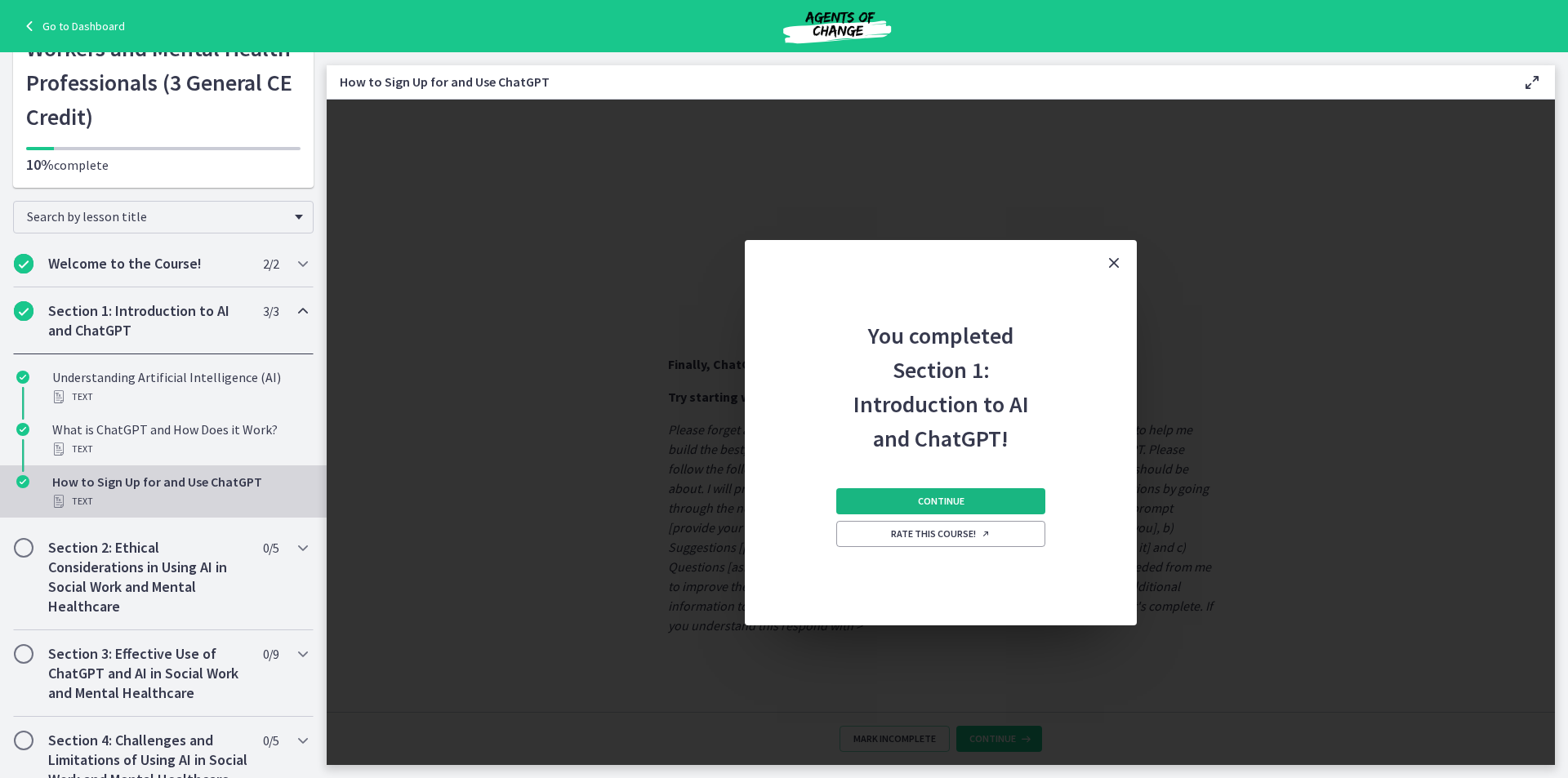
click at [927, 502] on span "Continue" at bounding box center [941, 501] width 47 height 13
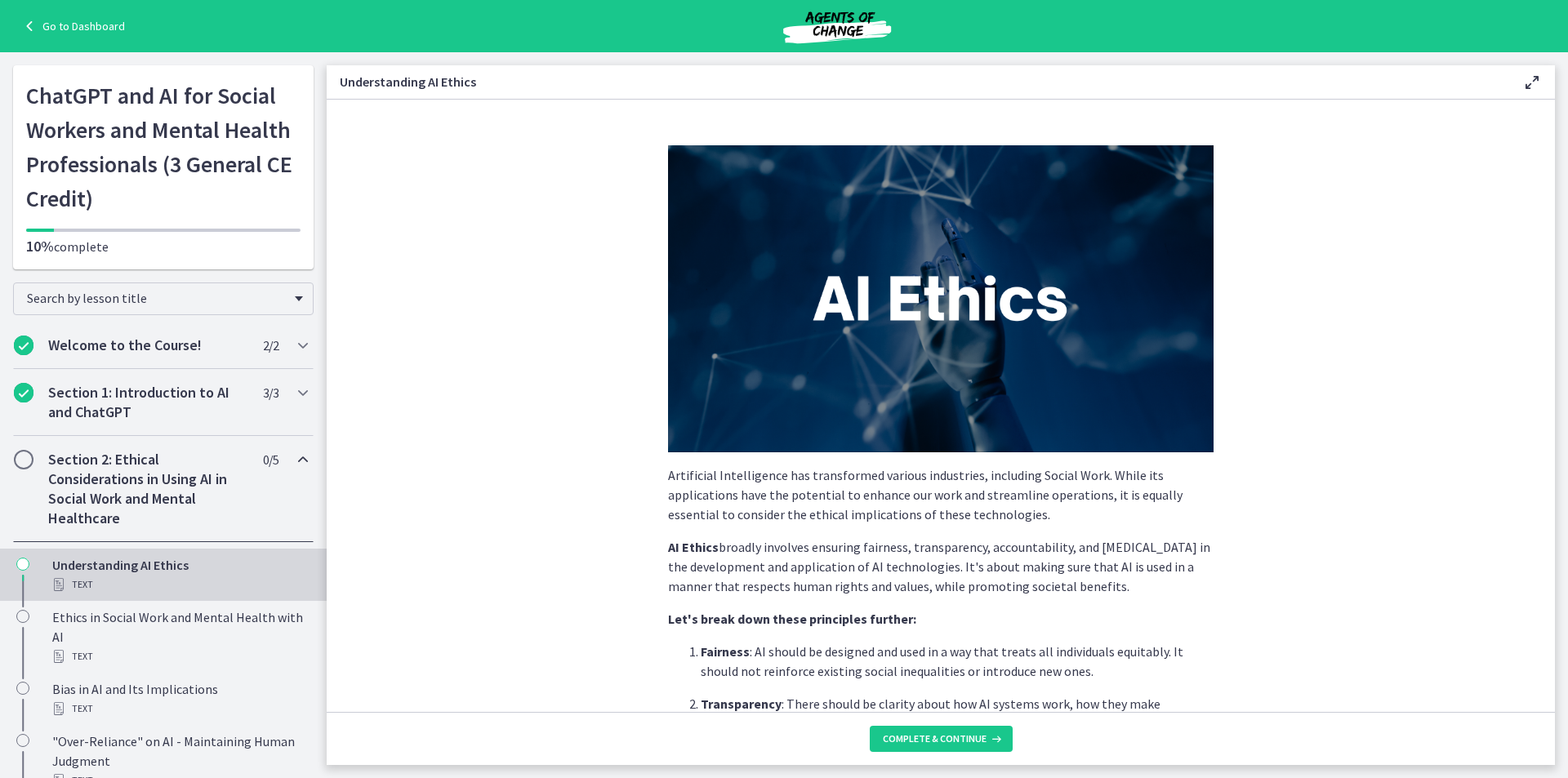
click at [67, 25] on link "Go to Dashboard" at bounding box center [72, 26] width 105 height 19
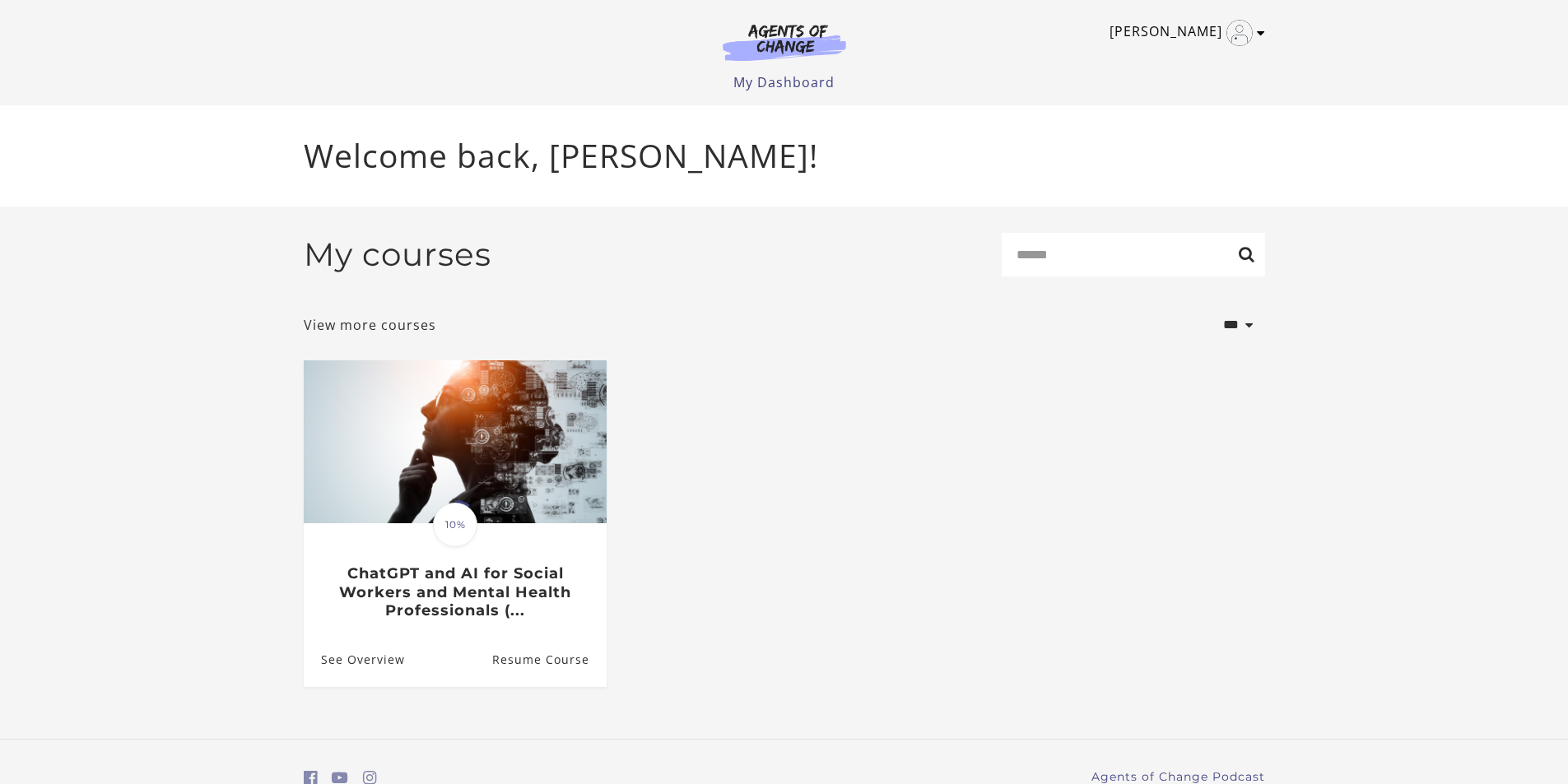
click at [1241, 39] on img "Toggle menu" at bounding box center [1240, 33] width 27 height 27
click at [1159, 118] on link "Sign Out" at bounding box center [1197, 116] width 145 height 28
